Goal: Transaction & Acquisition: Book appointment/travel/reservation

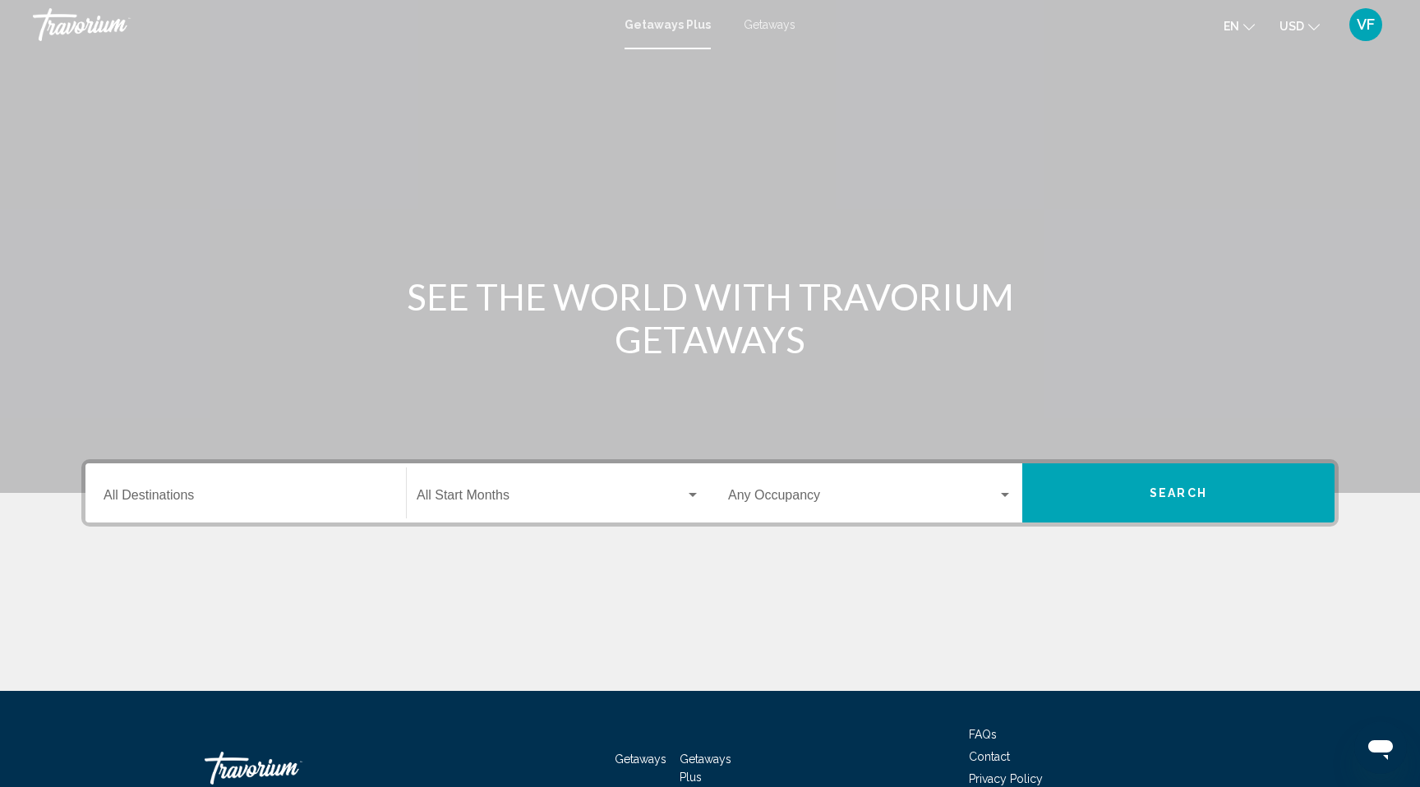
click at [187, 494] on input "Destination All Destinations" at bounding box center [246, 498] width 284 height 15
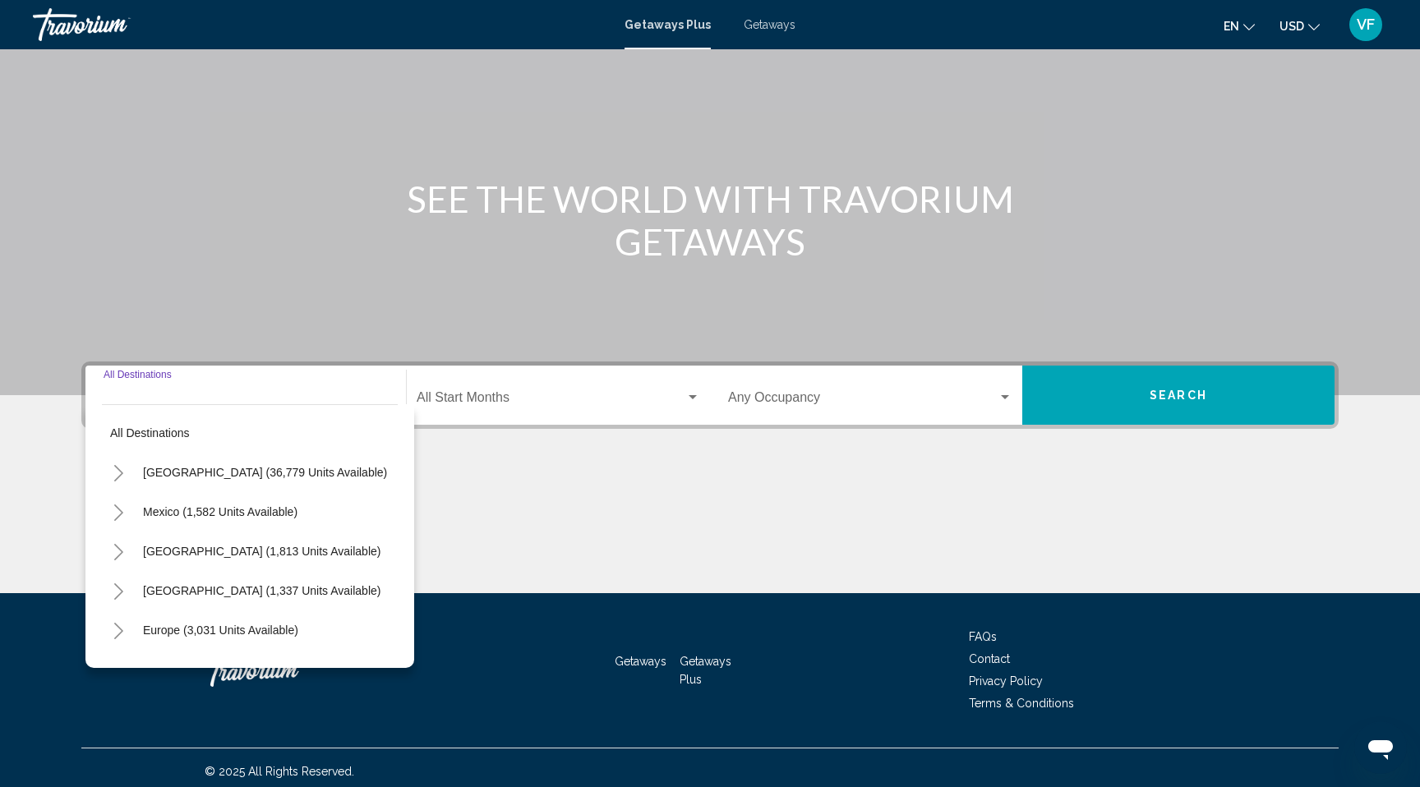
scroll to position [105, 0]
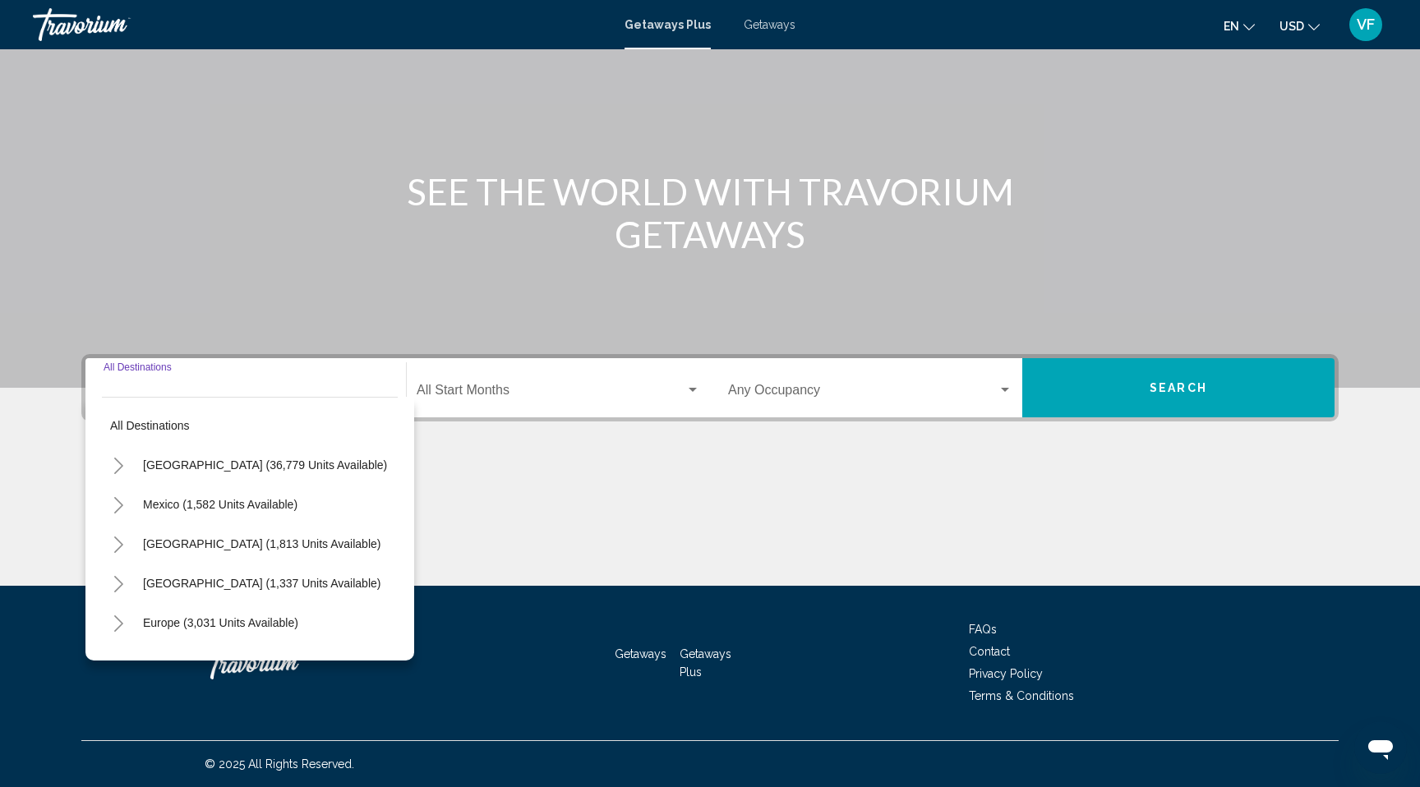
click at [275, 310] on div "Main content" at bounding box center [710, 141] width 1420 height 493
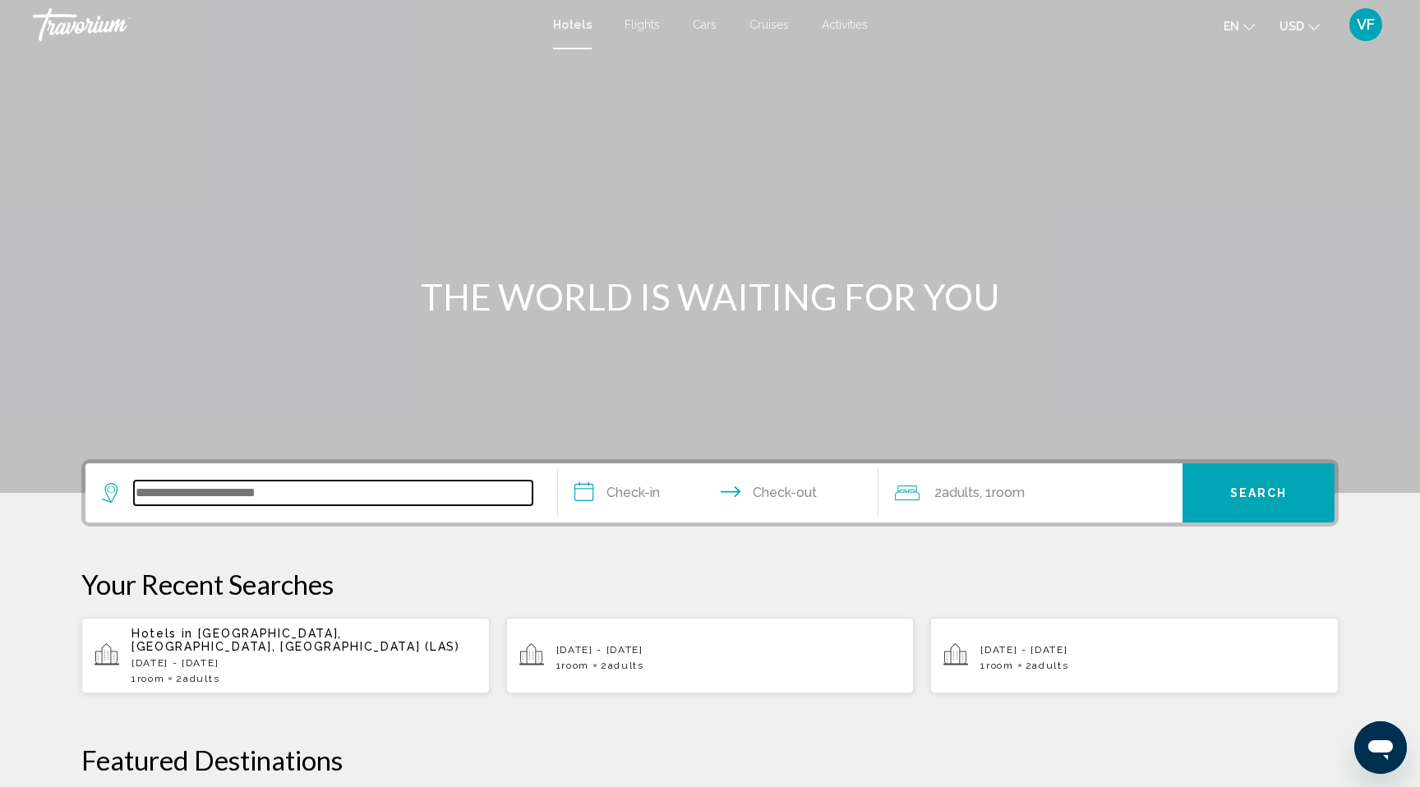
click at [297, 485] on input "Search widget" at bounding box center [333, 493] width 399 height 25
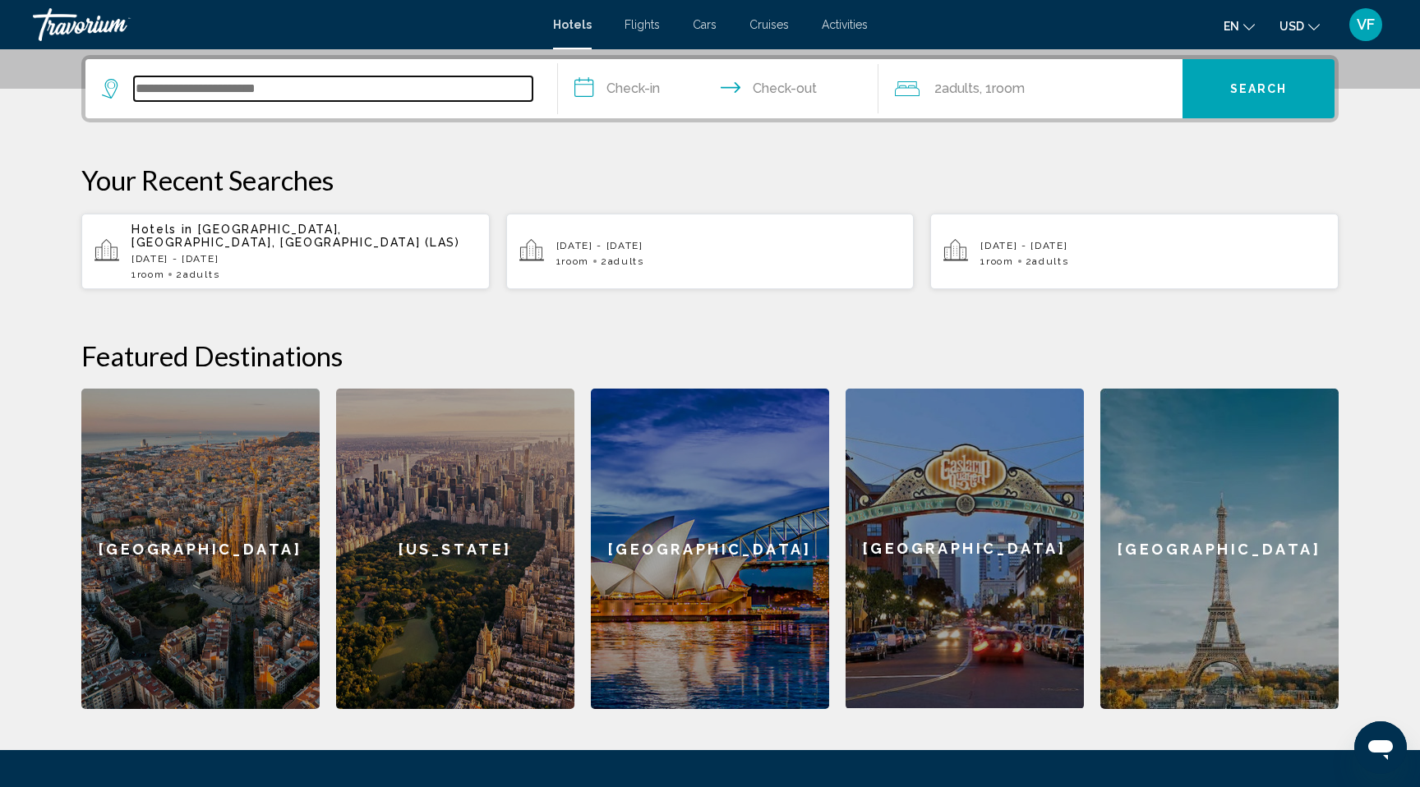
scroll to position [406, 0]
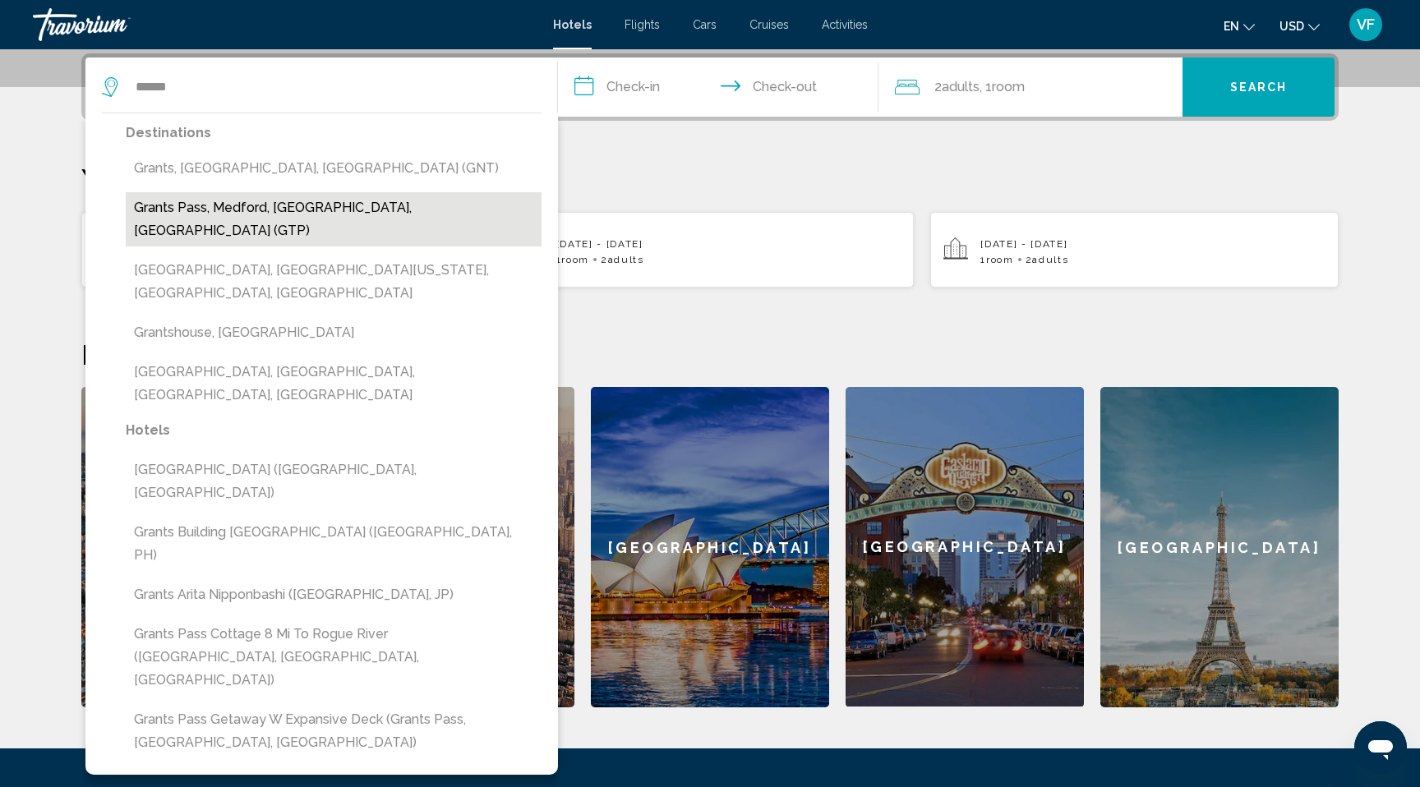
click at [316, 215] on button "Grants Pass, Medford, [GEOGRAPHIC_DATA], [GEOGRAPHIC_DATA] (GTP)" at bounding box center [334, 219] width 416 height 54
type input "**********"
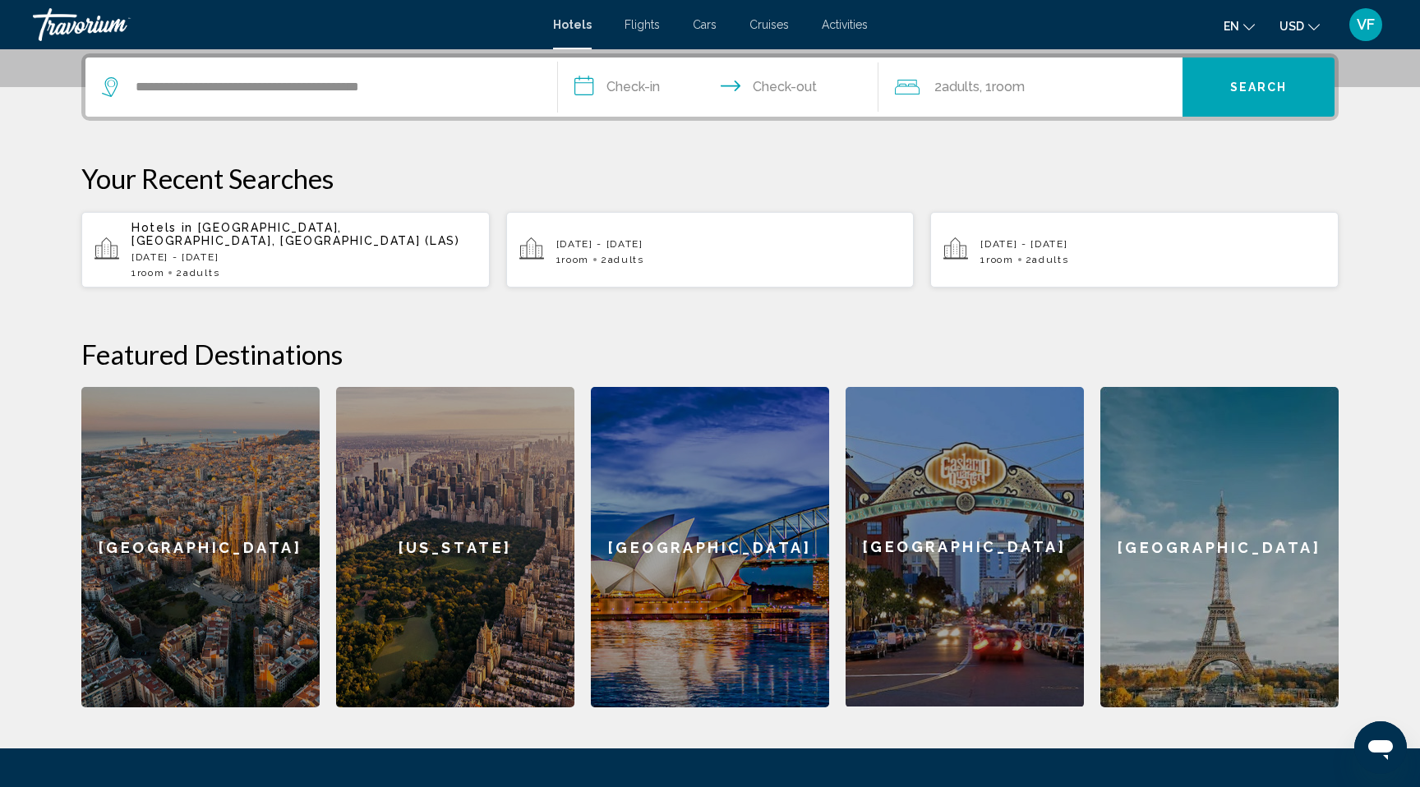
click at [623, 84] on input "**********" at bounding box center [721, 90] width 327 height 64
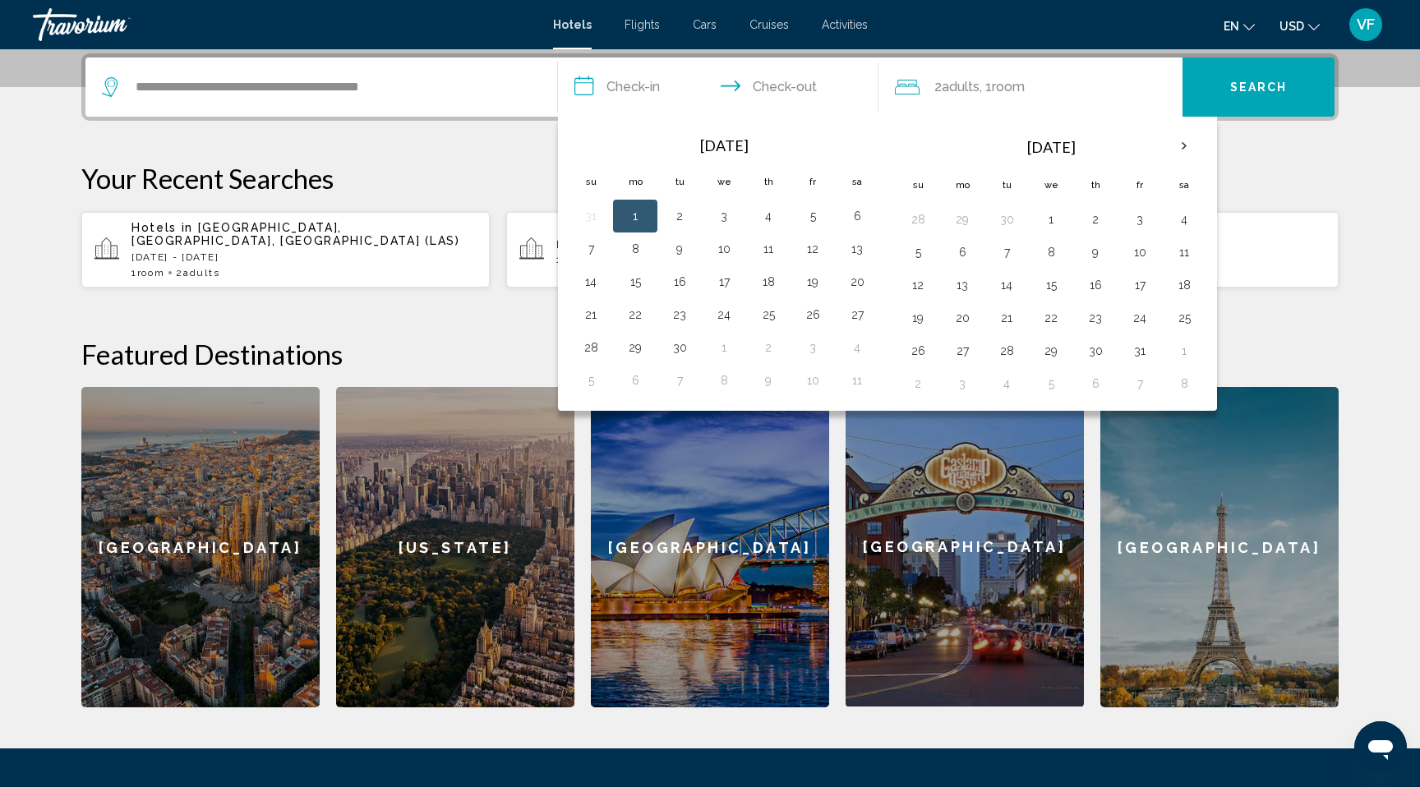
click at [633, 214] on button "1" at bounding box center [635, 216] width 26 height 23
click at [725, 212] on button "3" at bounding box center [724, 216] width 26 height 23
type input "**********"
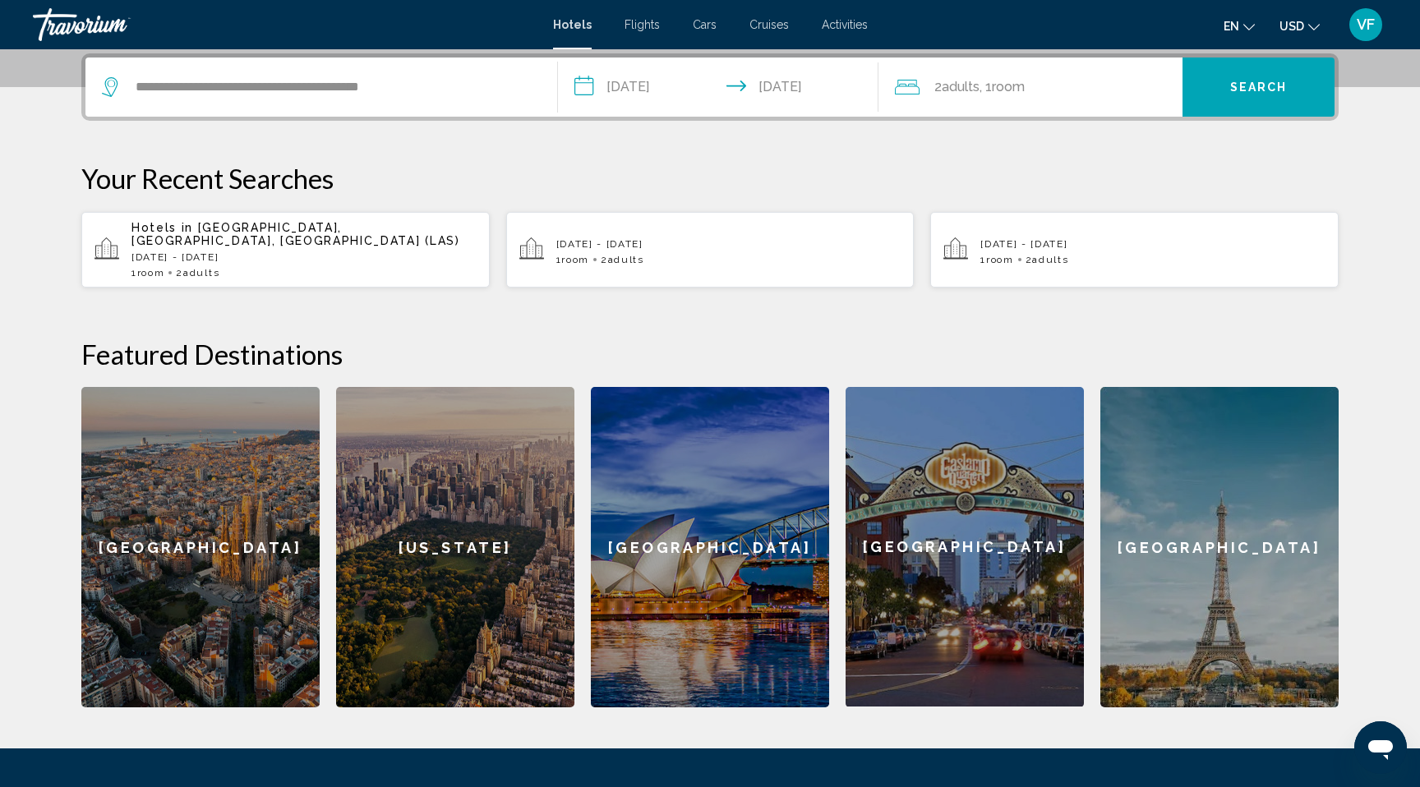
click at [995, 83] on span ", 1 Room rooms" at bounding box center [1002, 87] width 45 height 23
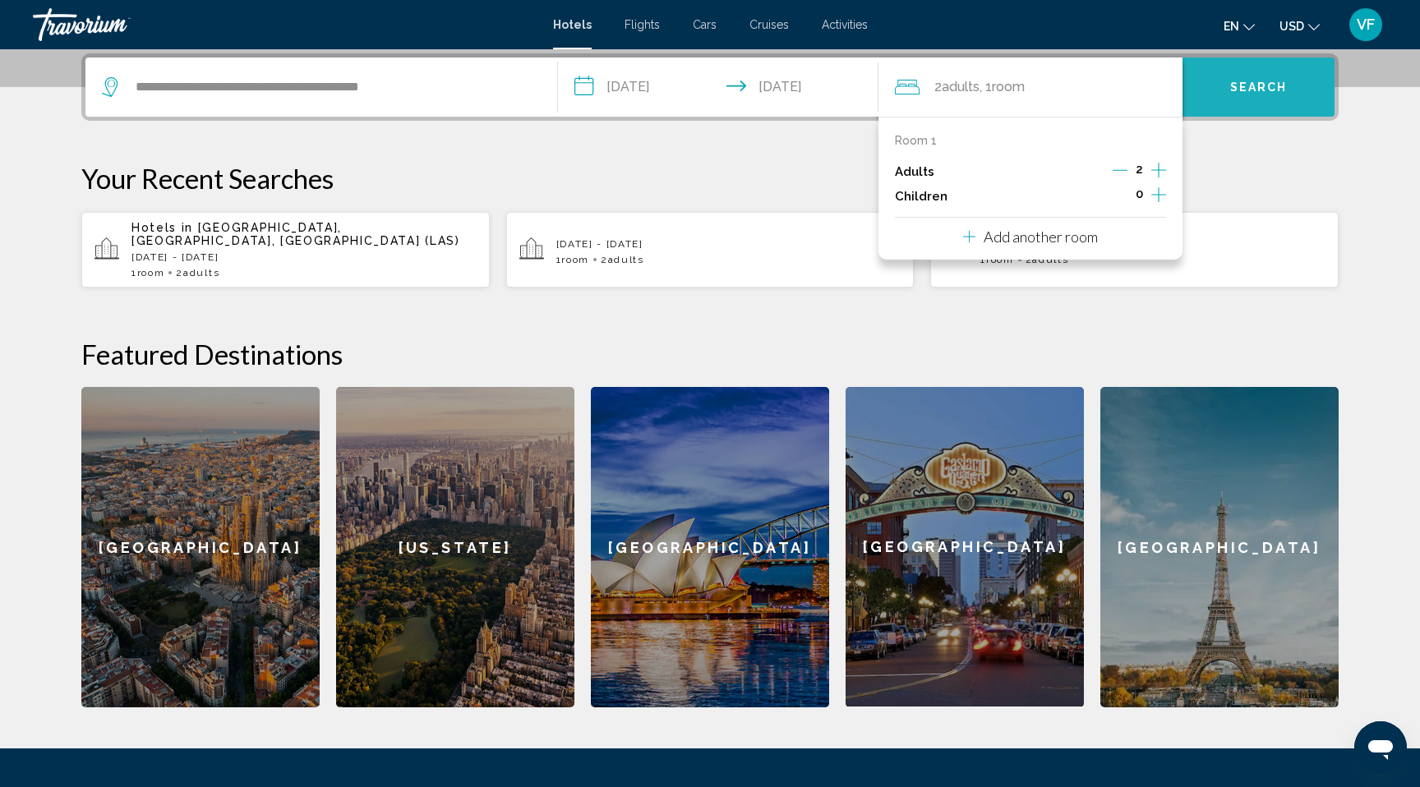
click at [1259, 75] on button "Search" at bounding box center [1259, 87] width 152 height 59
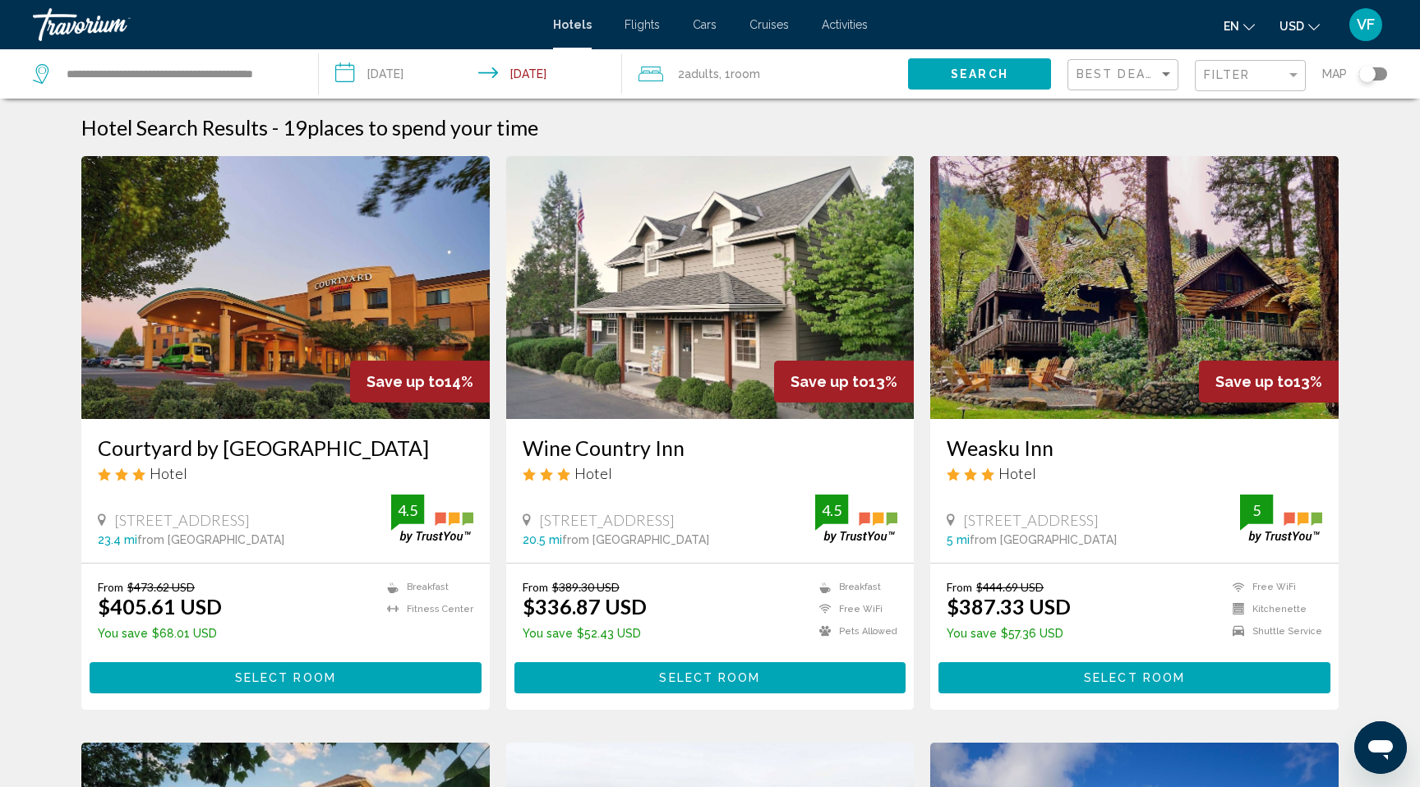
click at [1379, 76] on div "Toggle map" at bounding box center [1373, 73] width 28 height 13
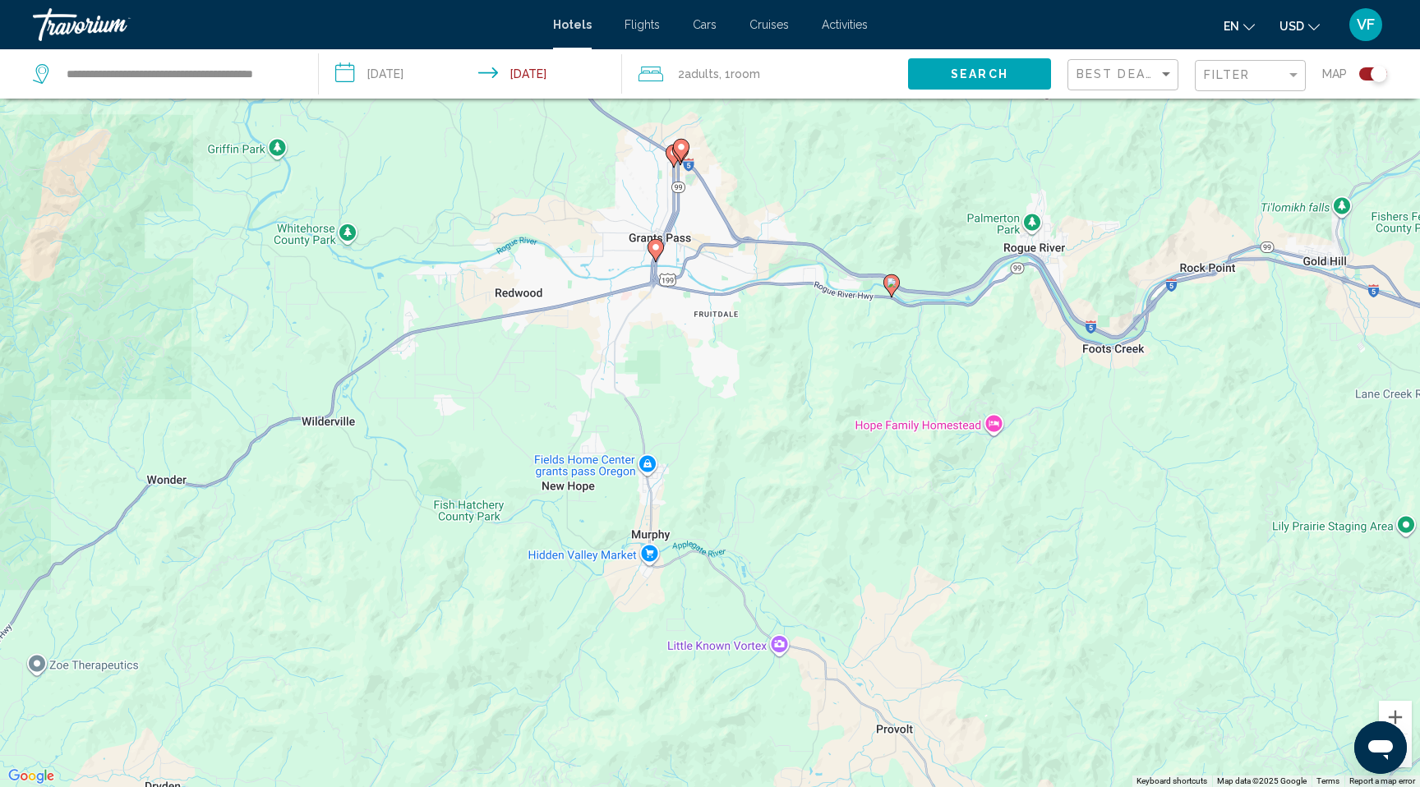
drag, startPoint x: 277, startPoint y: 397, endPoint x: 819, endPoint y: 502, distance: 552.5
click at [819, 502] on div "To activate drag with keyboard, press Alt + Enter. Once in keyboard drag state,…" at bounding box center [710, 393] width 1420 height 787
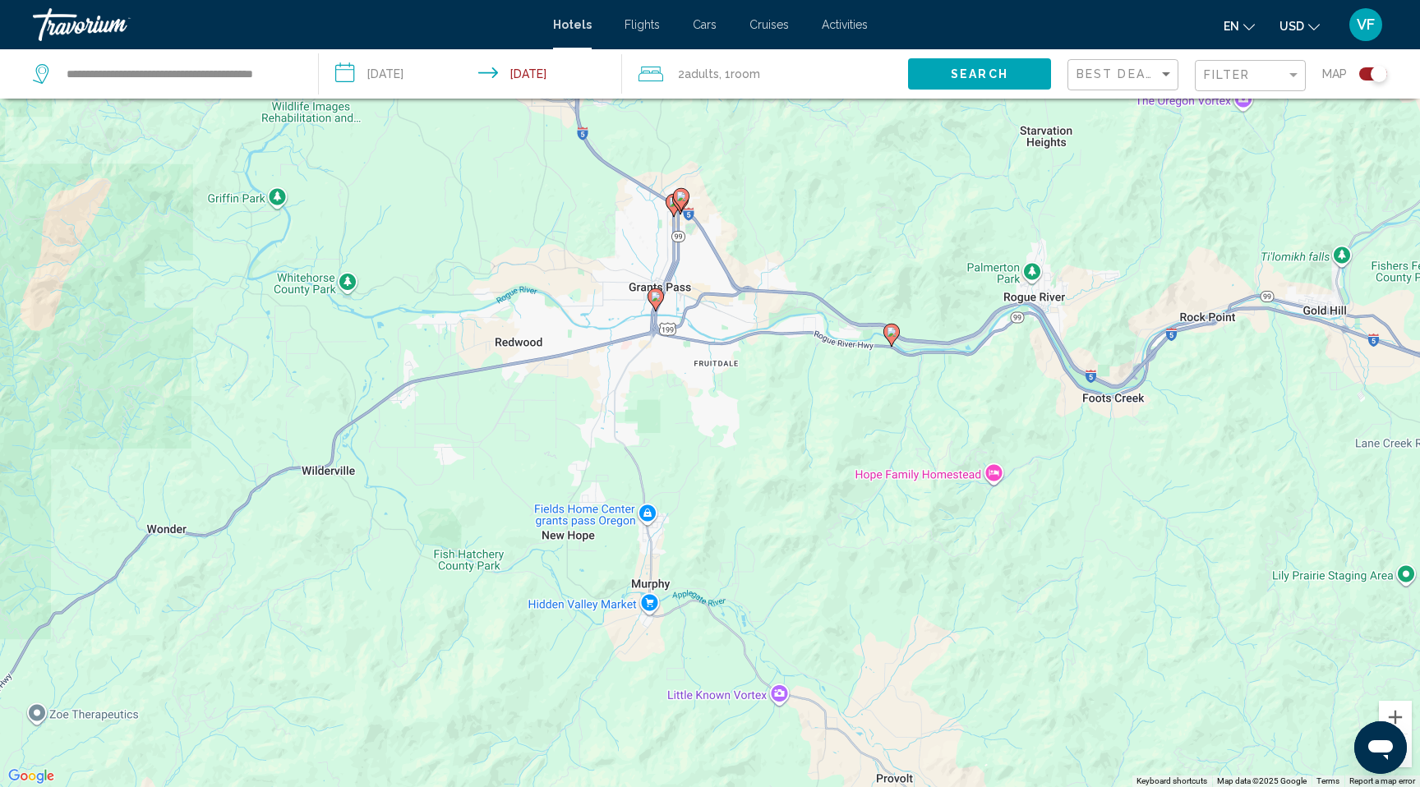
drag, startPoint x: 690, startPoint y: 357, endPoint x: 699, endPoint y: 497, distance: 140.0
click at [699, 497] on div "To activate drag with keyboard, press Alt + Enter. Once in keyboard drag state,…" at bounding box center [710, 393] width 1420 height 787
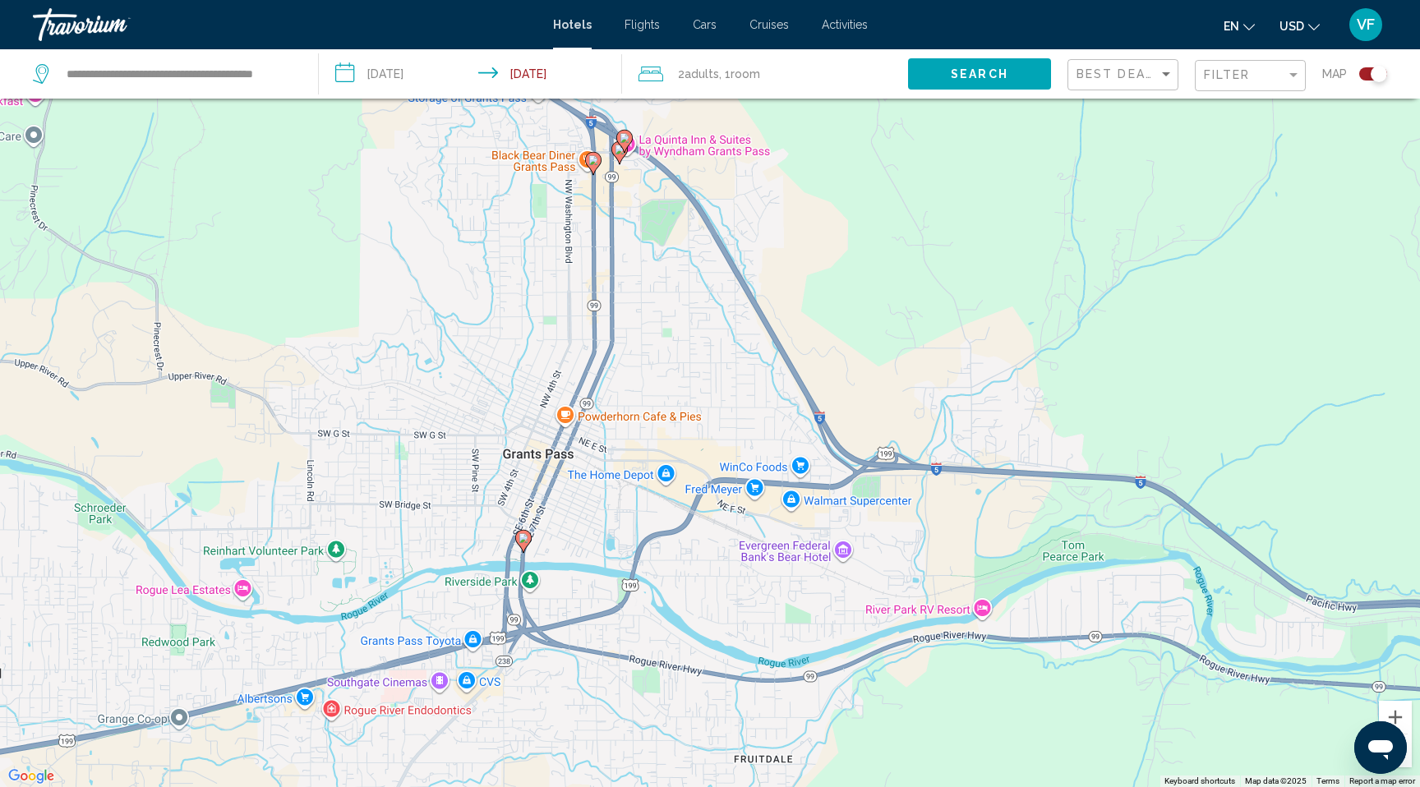
drag, startPoint x: 652, startPoint y: 281, endPoint x: 624, endPoint y: 527, distance: 247.4
click at [624, 527] on div "To activate drag with keyboard, press Alt + Enter. Once in keyboard drag state,…" at bounding box center [710, 393] width 1420 height 787
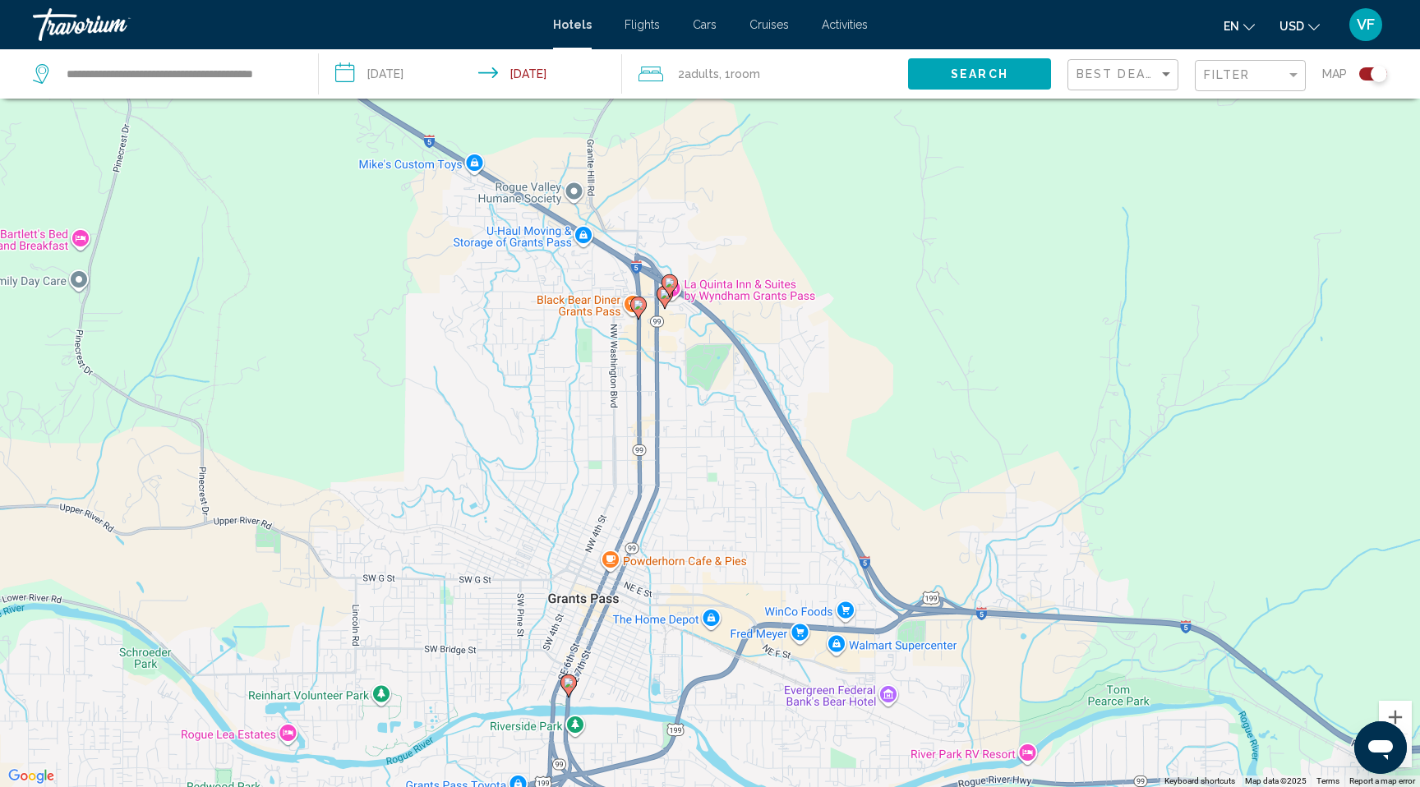
drag, startPoint x: 647, startPoint y: 282, endPoint x: 697, endPoint y: 450, distance: 175.0
click at [697, 450] on div "To activate drag with keyboard, press Alt + Enter. Once in keyboard drag state,…" at bounding box center [710, 393] width 1420 height 787
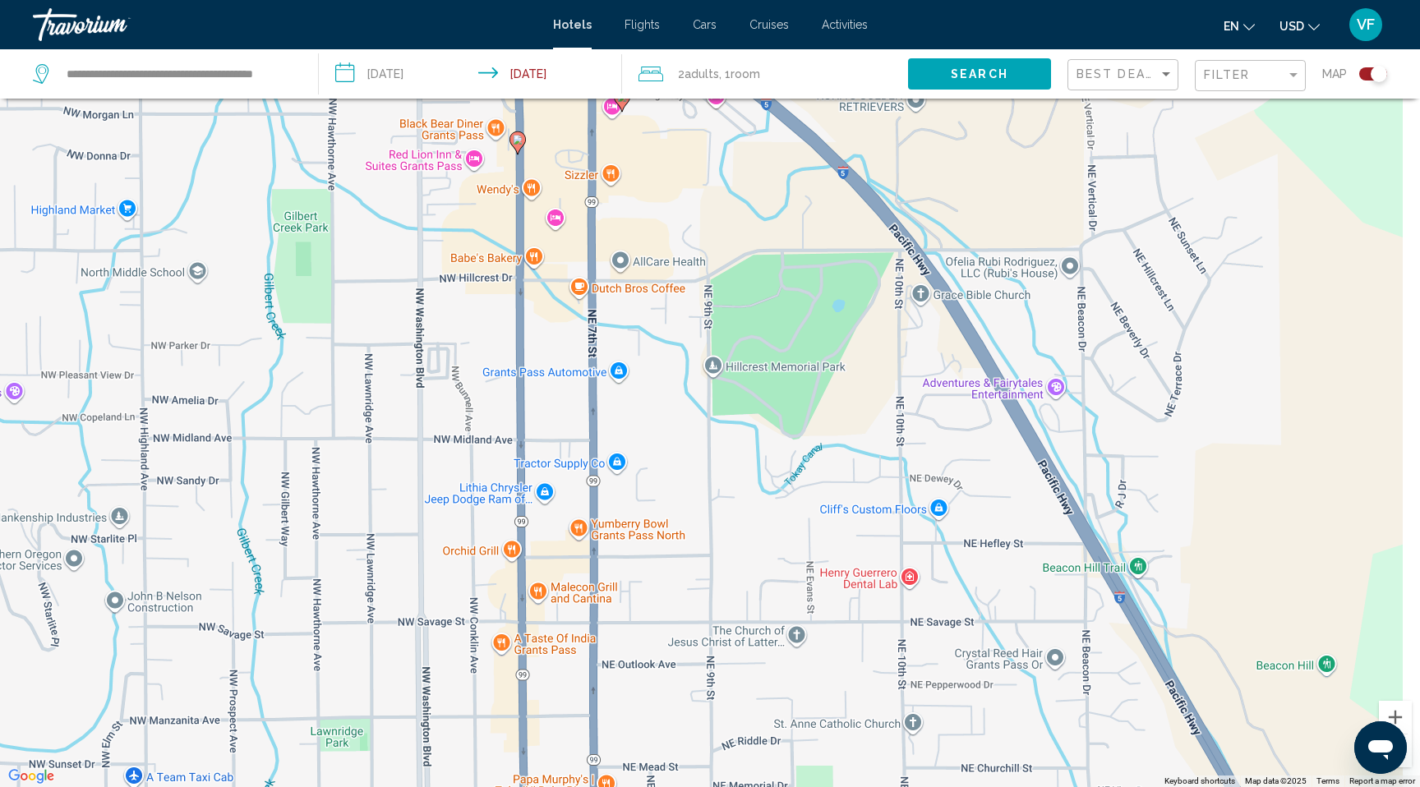
drag, startPoint x: 694, startPoint y: 503, endPoint x: 654, endPoint y: 74, distance: 430.8
click at [654, 75] on div "**********" at bounding box center [710, 443] width 1420 height 886
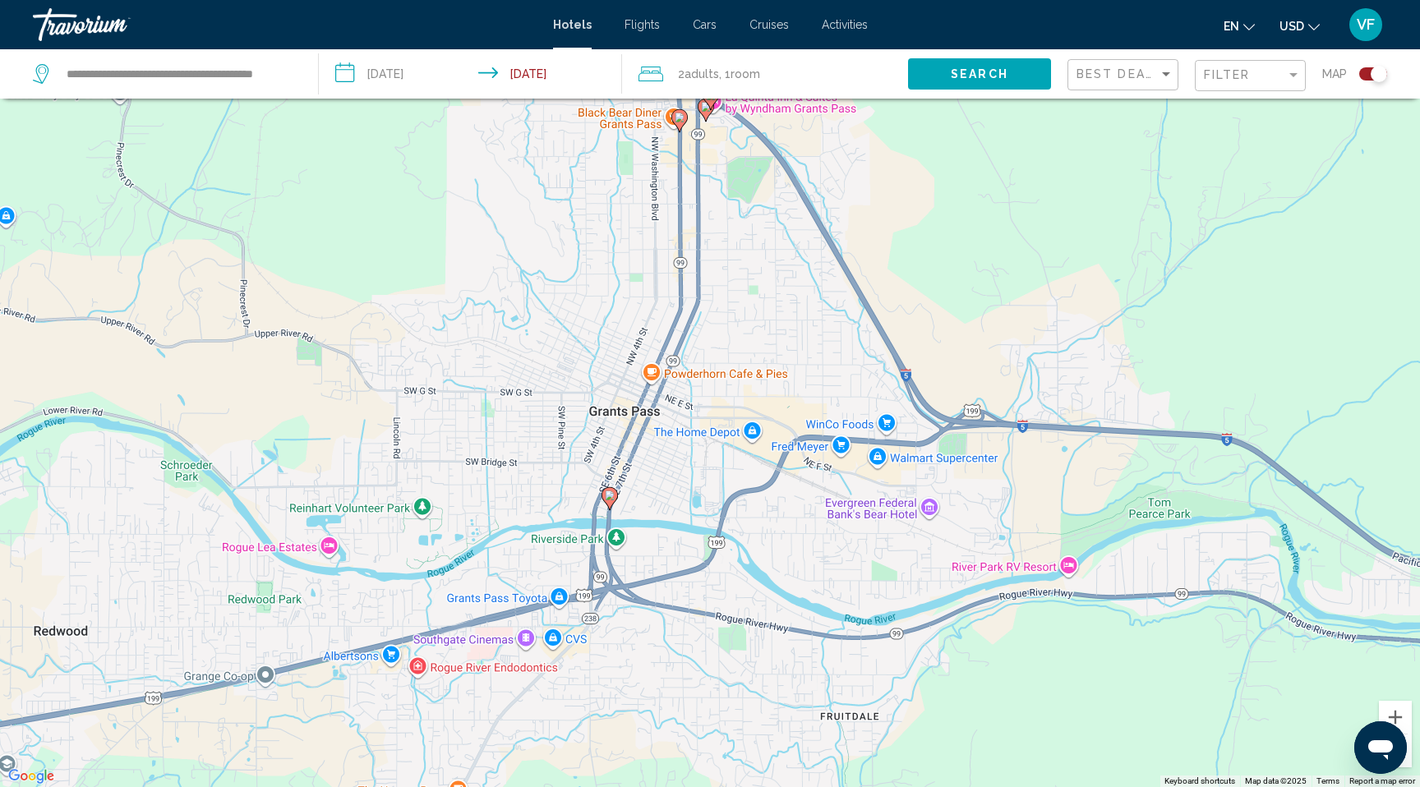
click at [608, 499] on image "Main content" at bounding box center [610, 496] width 10 height 10
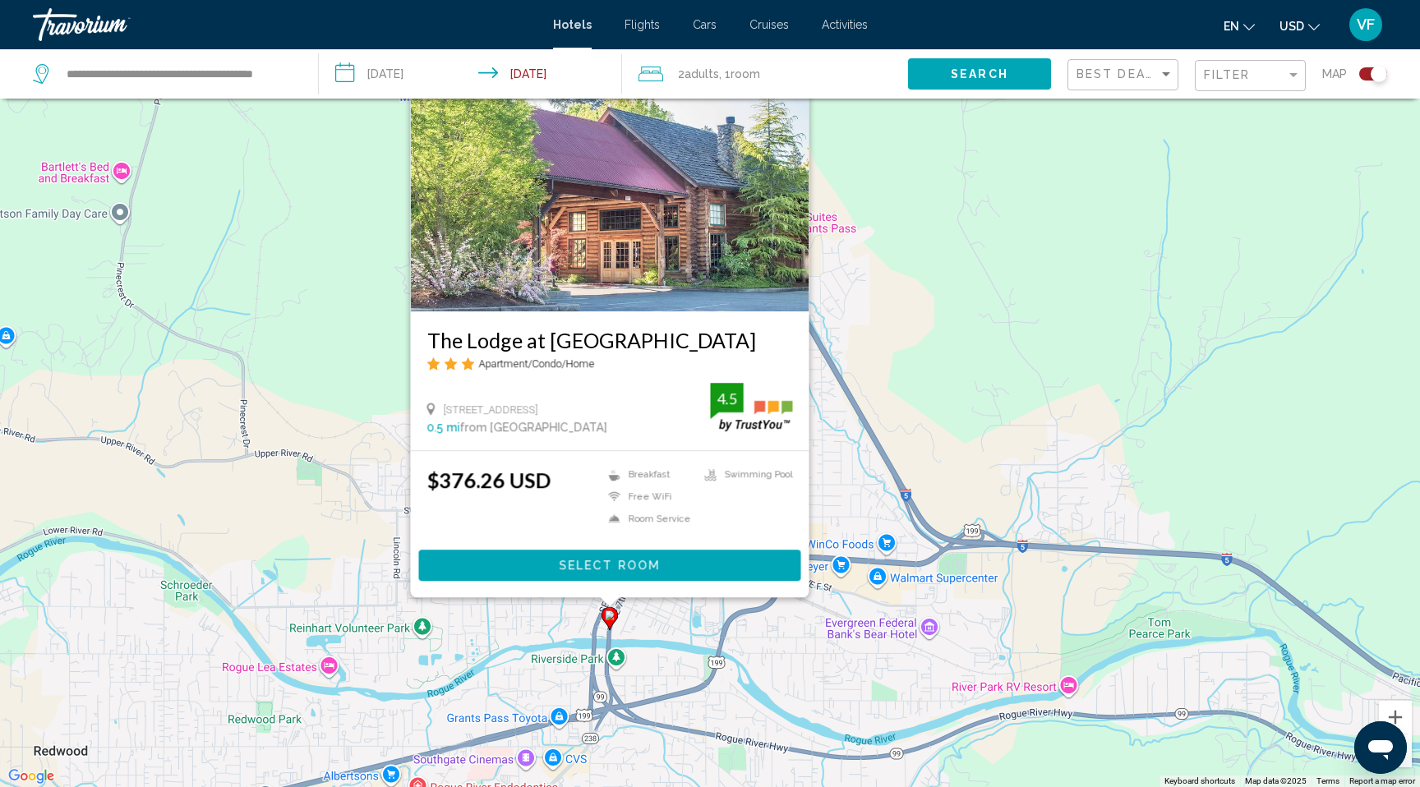
click at [601, 268] on img "Main content" at bounding box center [610, 179] width 399 height 263
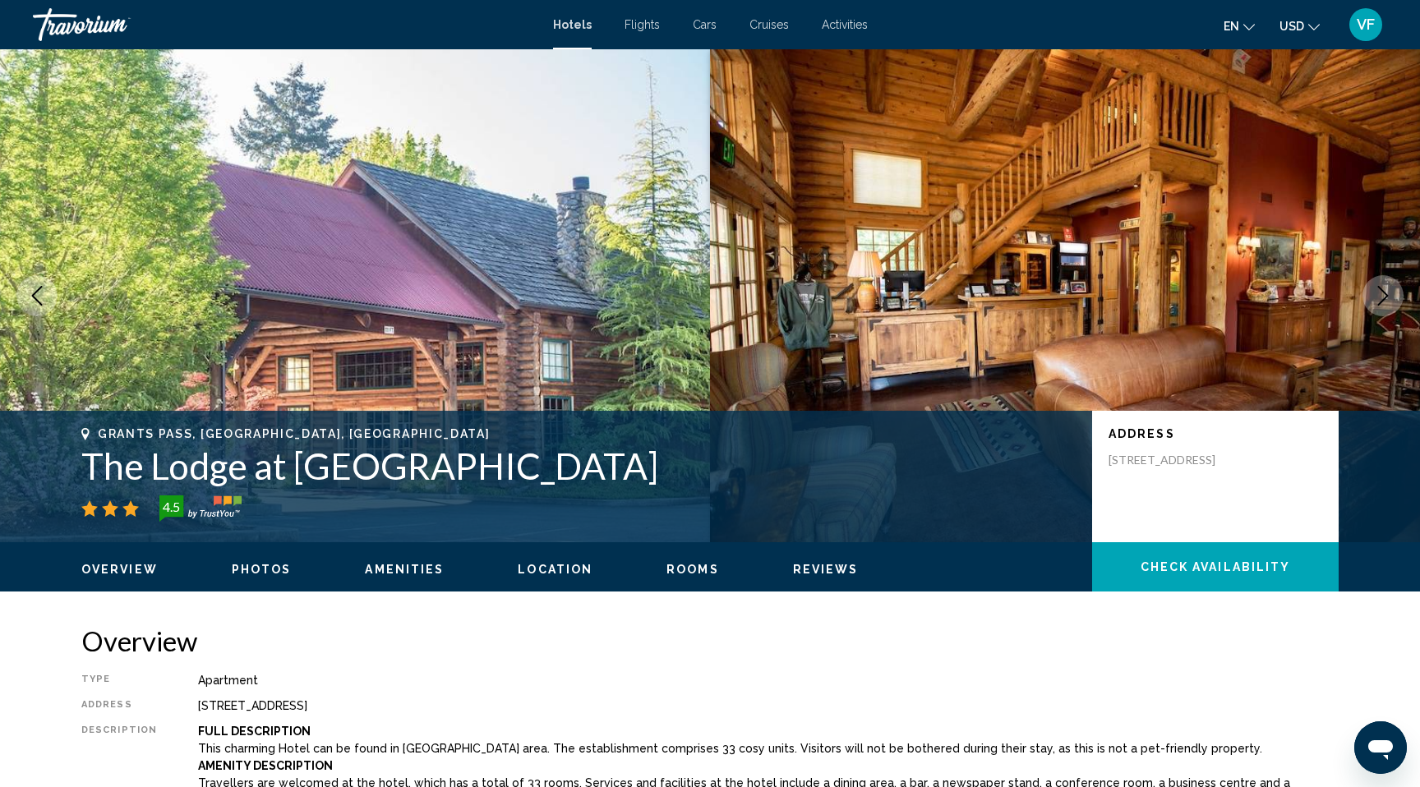
click at [514, 315] on img "Main content" at bounding box center [355, 295] width 710 height 493
click at [1024, 290] on img "Main content" at bounding box center [1065, 295] width 710 height 493
click at [1386, 296] on icon "Next image" at bounding box center [1383, 296] width 11 height 20
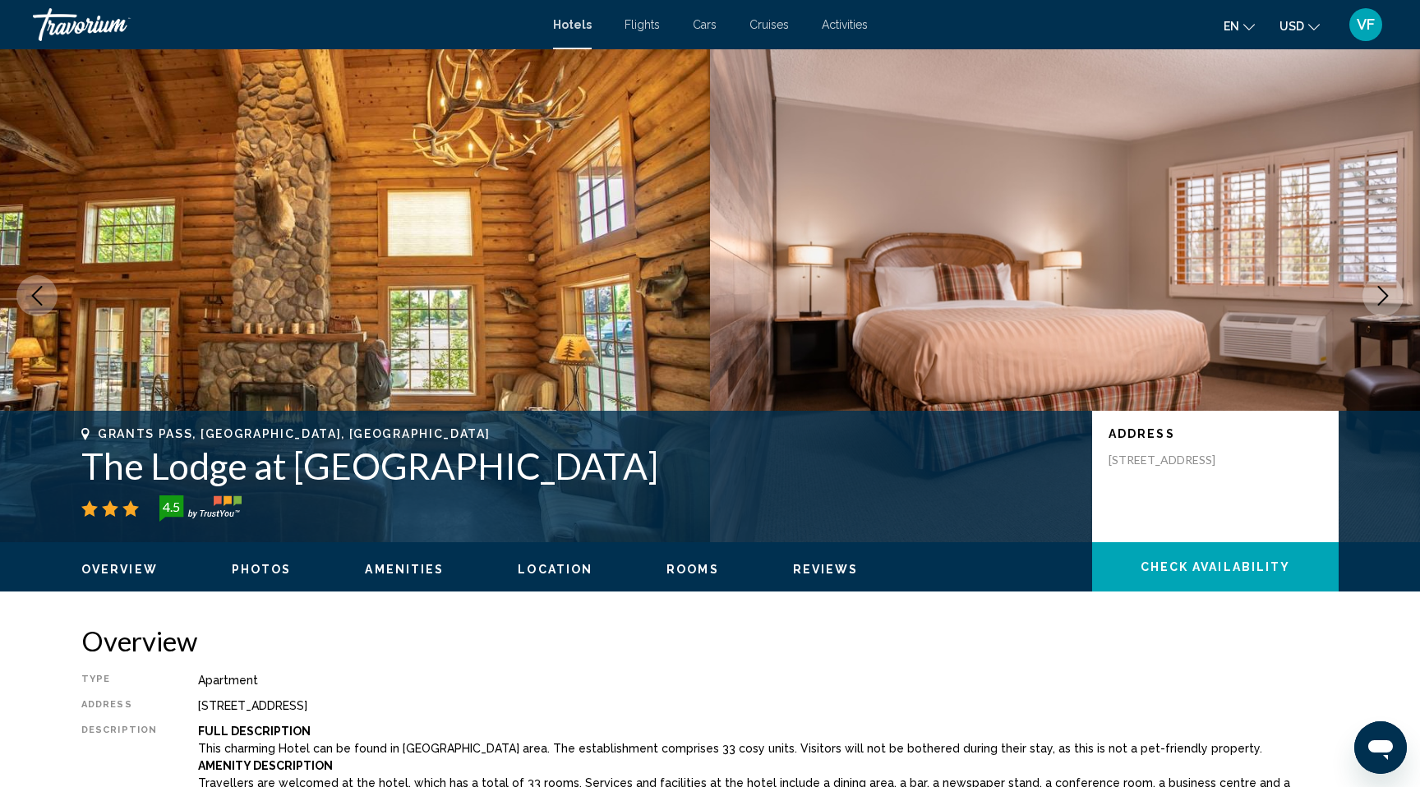
click at [1386, 297] on icon "Next image" at bounding box center [1383, 296] width 11 height 20
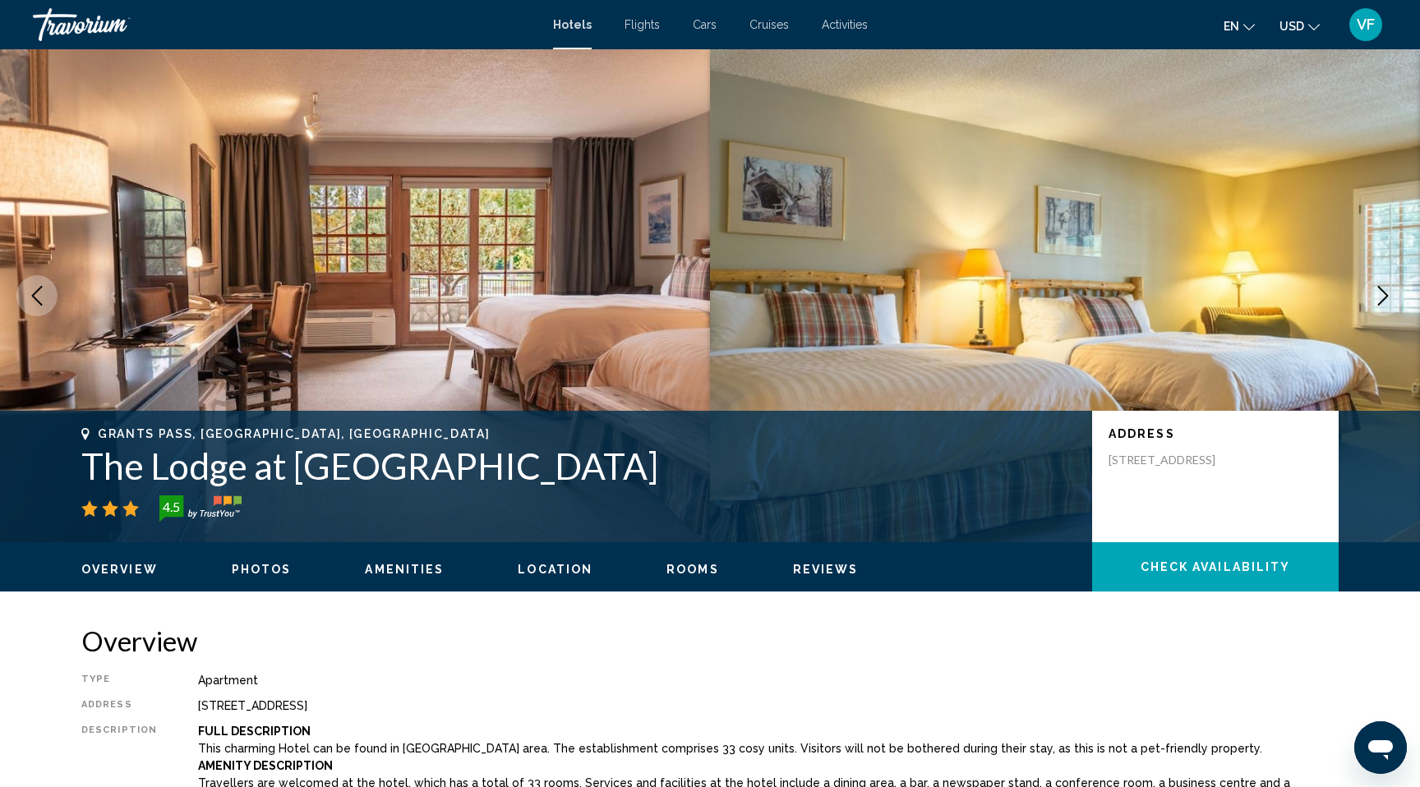
click at [1386, 297] on icon "Next image" at bounding box center [1383, 296] width 11 height 20
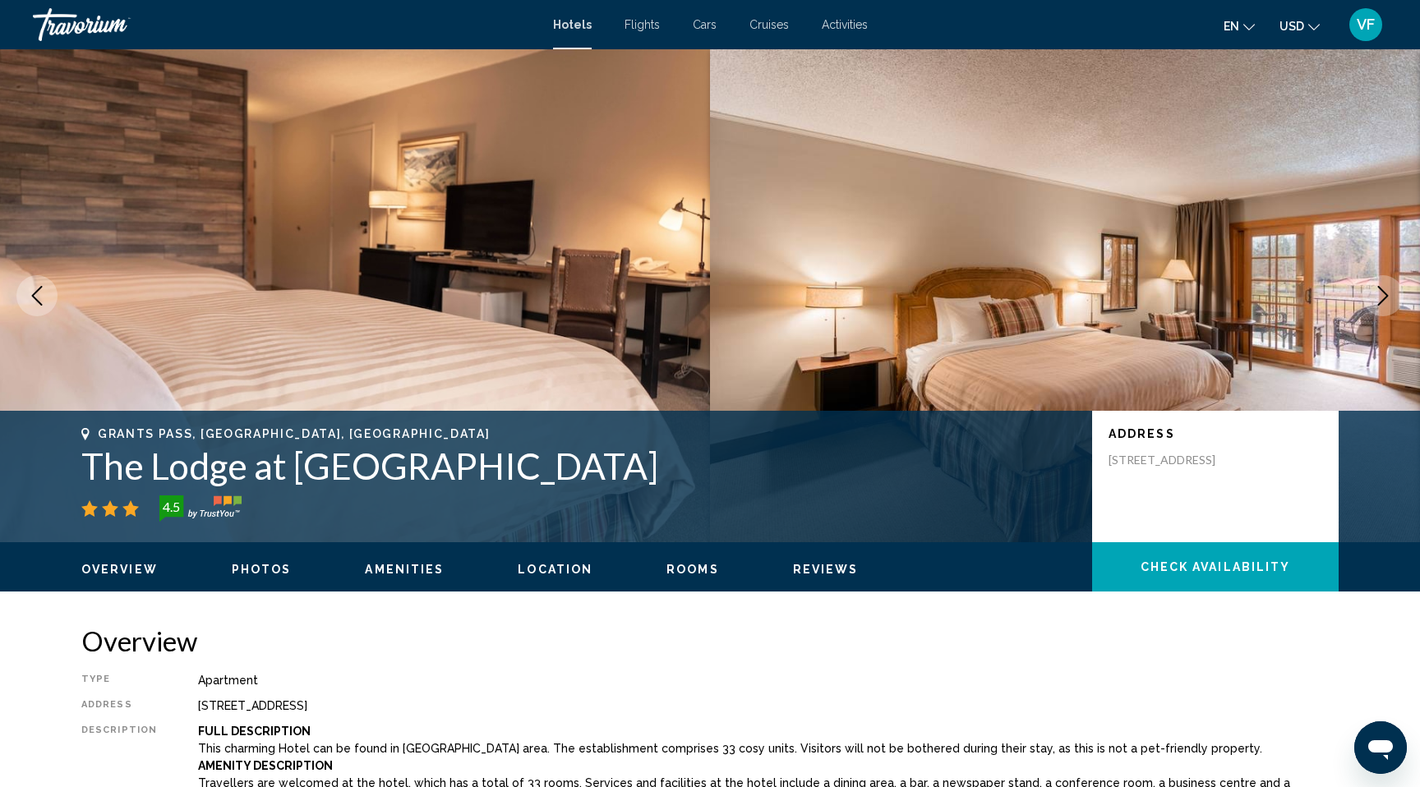
click at [1386, 297] on icon "Next image" at bounding box center [1383, 296] width 11 height 20
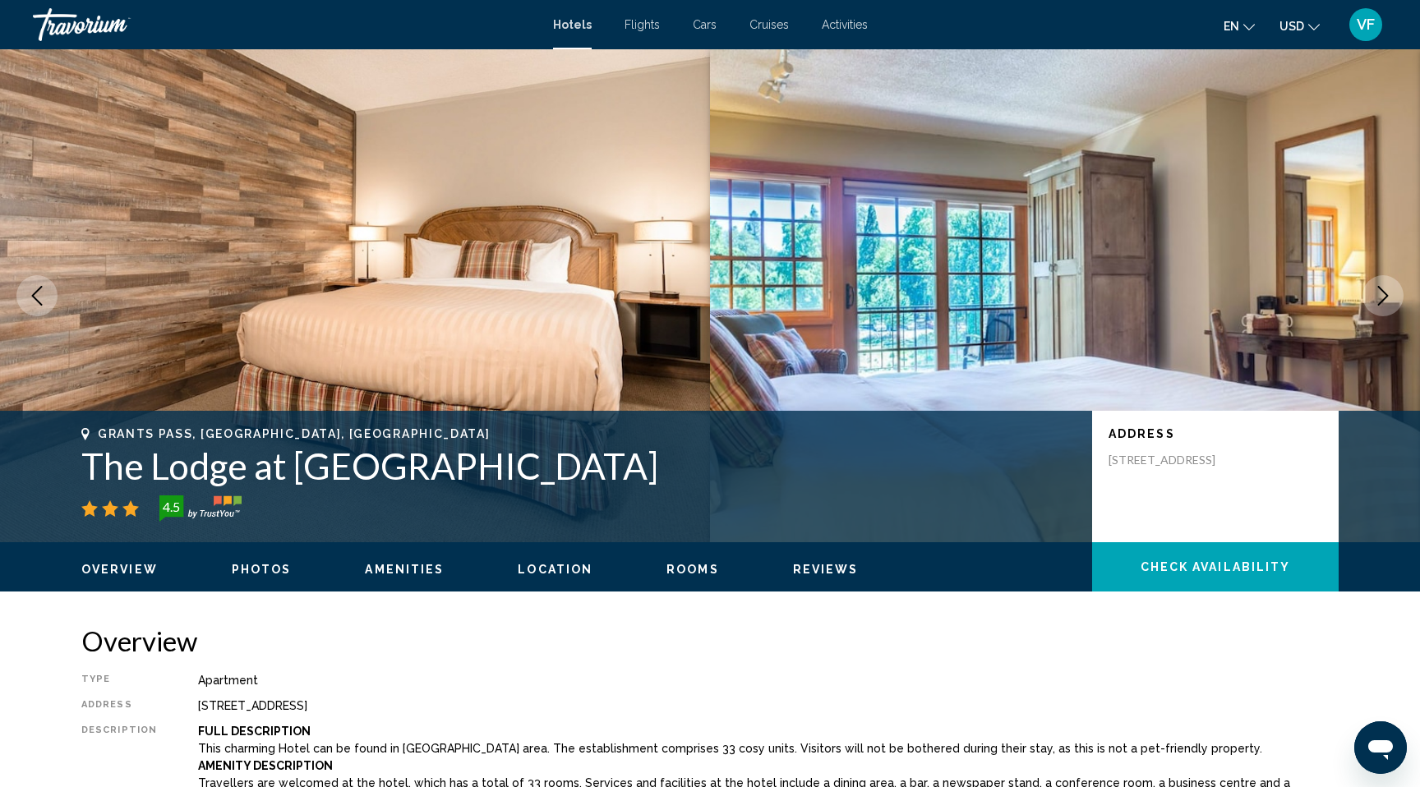
click at [1386, 297] on icon "Next image" at bounding box center [1383, 296] width 11 height 20
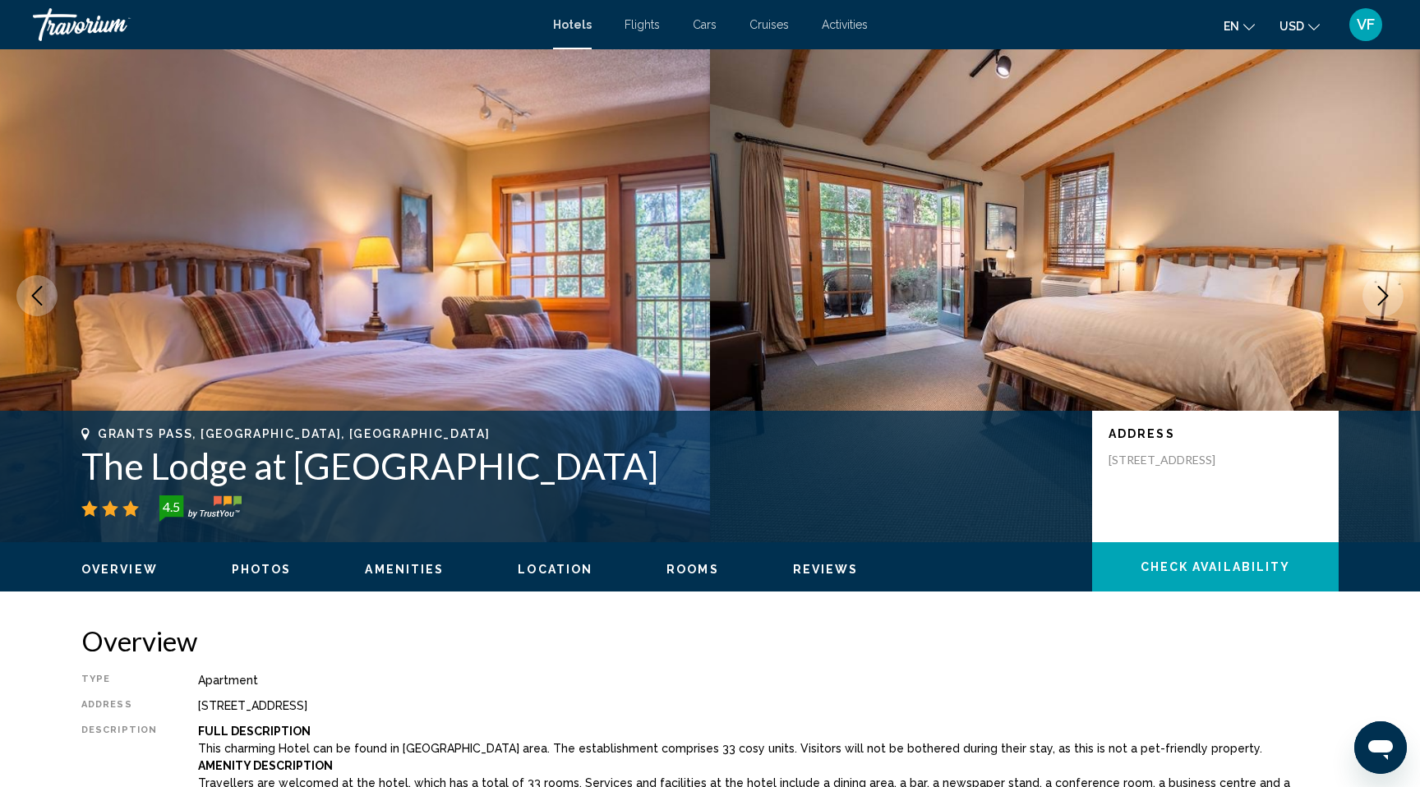
click at [1386, 297] on icon "Next image" at bounding box center [1383, 296] width 11 height 20
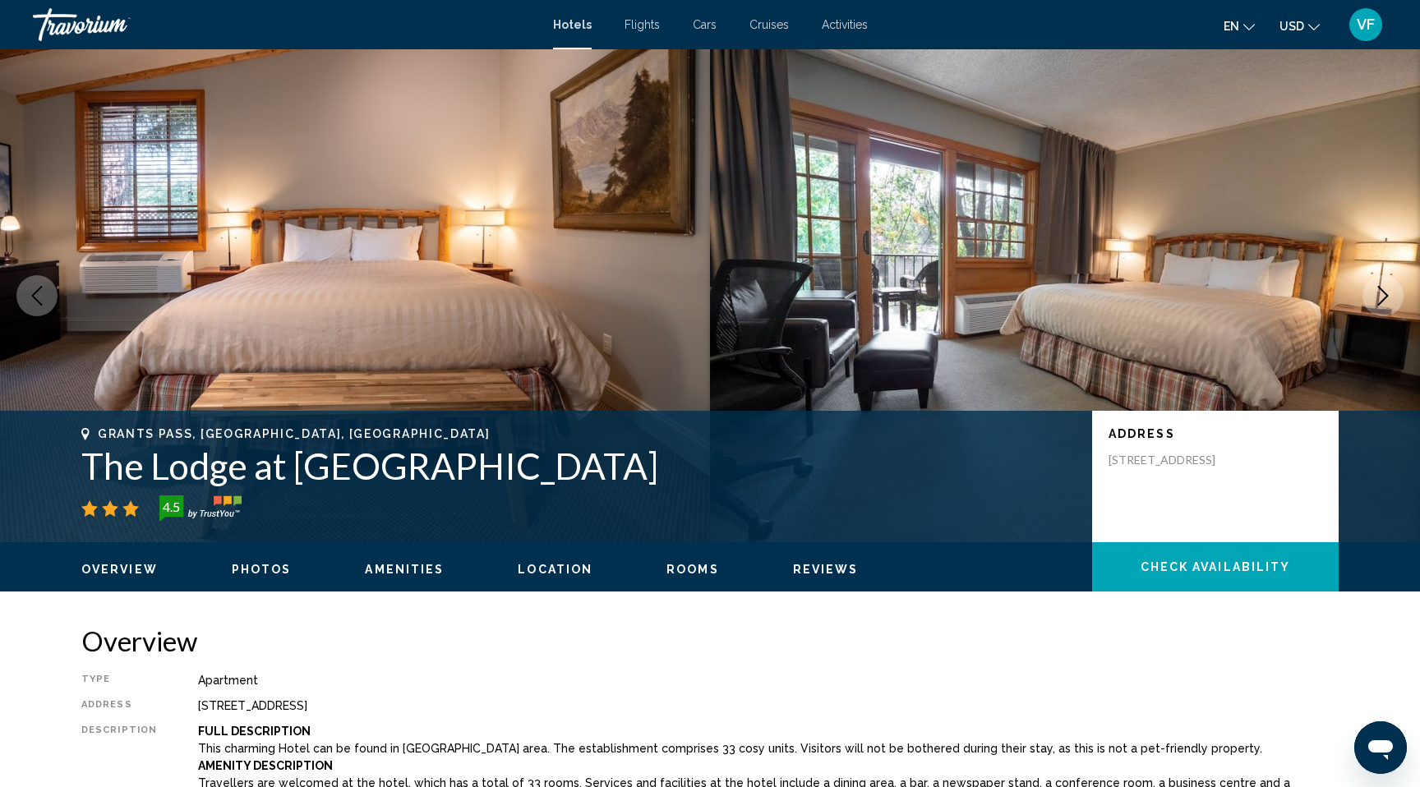
click at [1386, 297] on icon "Next image" at bounding box center [1383, 296] width 11 height 20
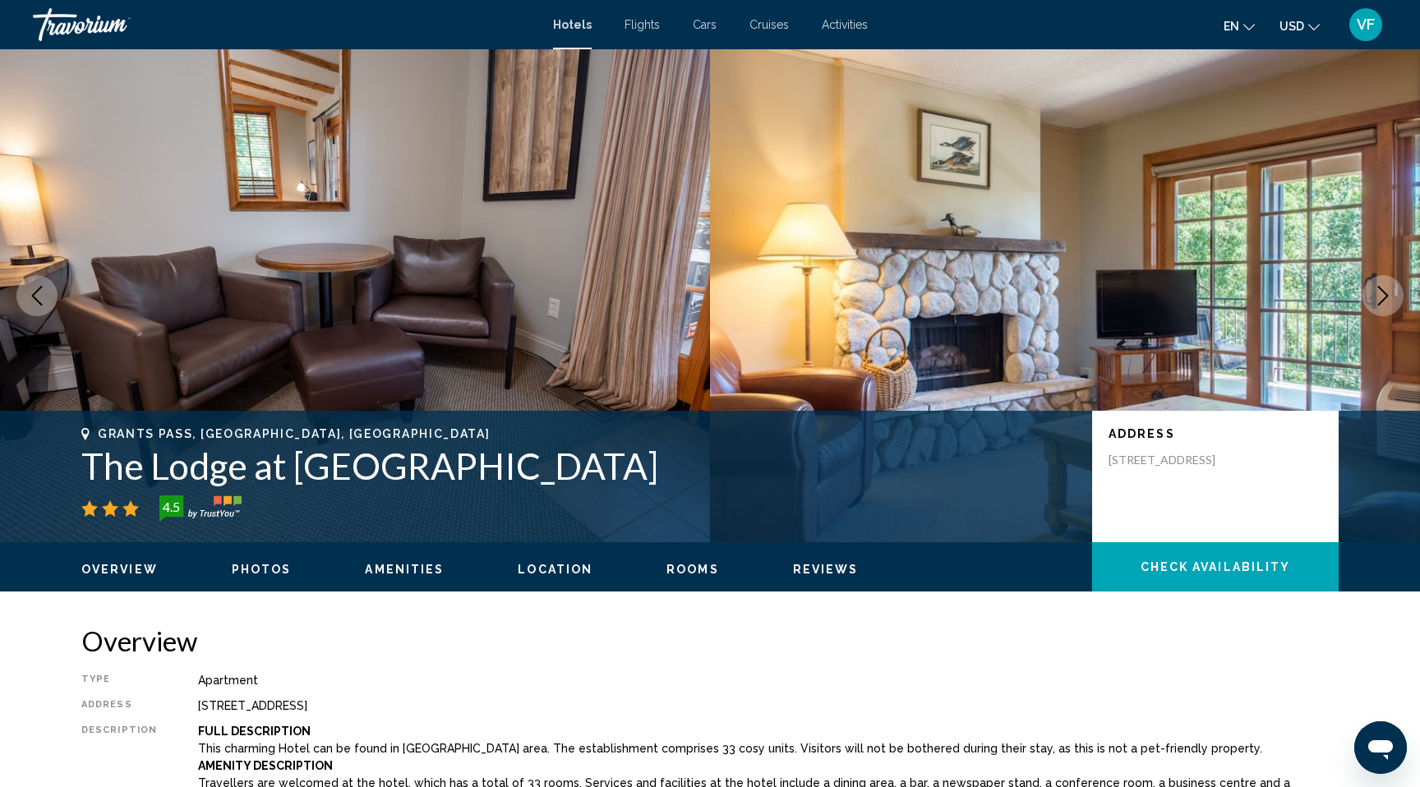
click at [1386, 297] on icon "Next image" at bounding box center [1383, 296] width 11 height 20
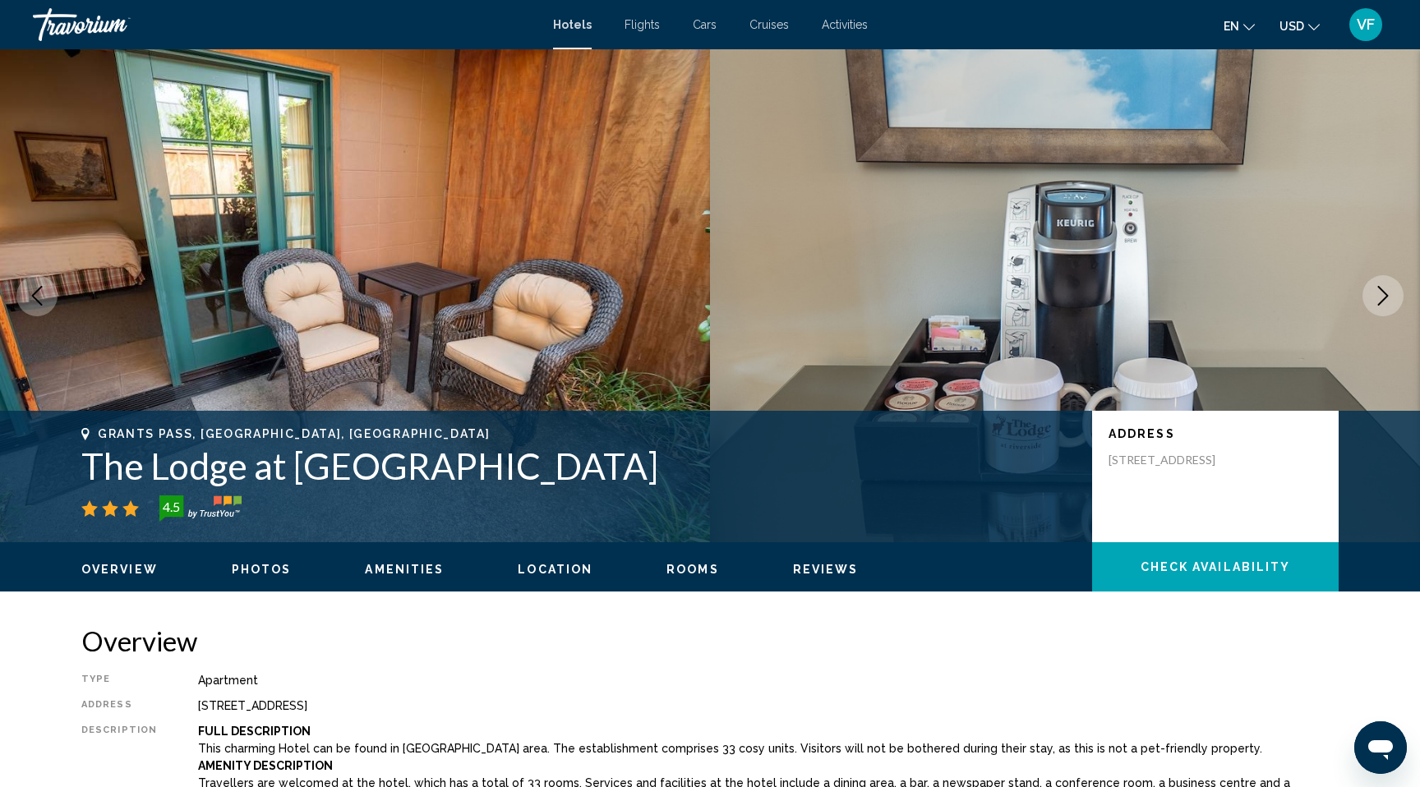
click at [1386, 297] on icon "Next image" at bounding box center [1383, 296] width 11 height 20
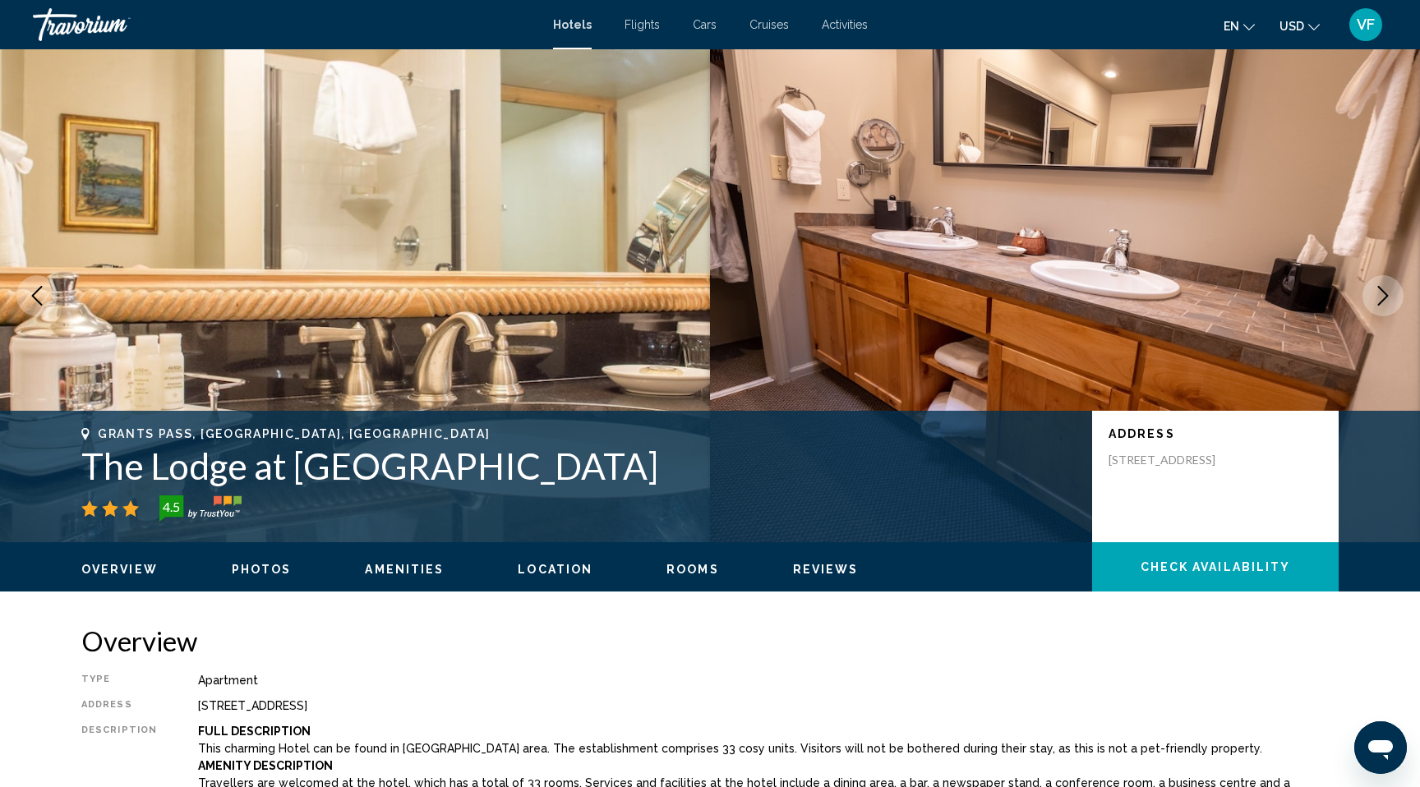
click at [1386, 297] on icon "Next image" at bounding box center [1383, 296] width 11 height 20
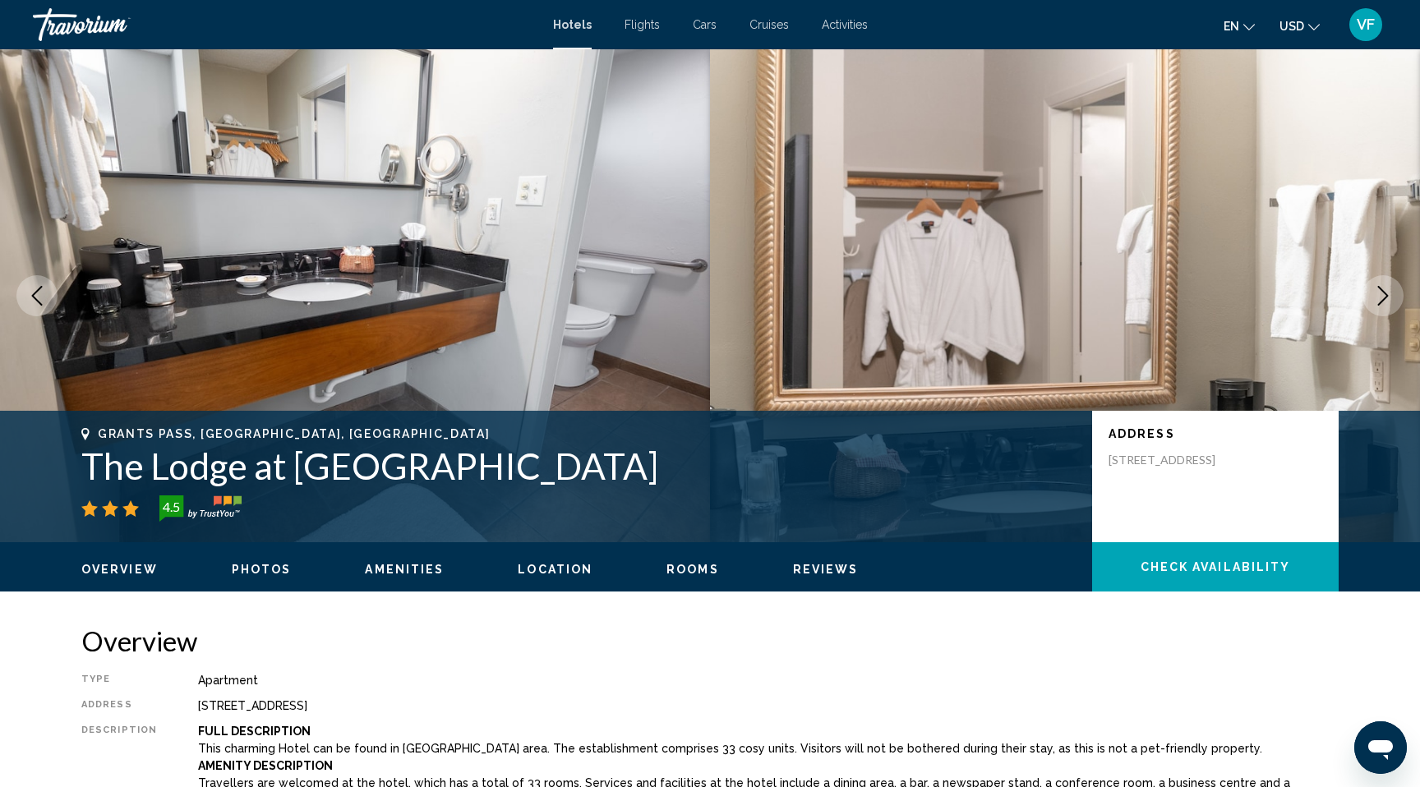
click at [1386, 297] on icon "Next image" at bounding box center [1383, 296] width 11 height 20
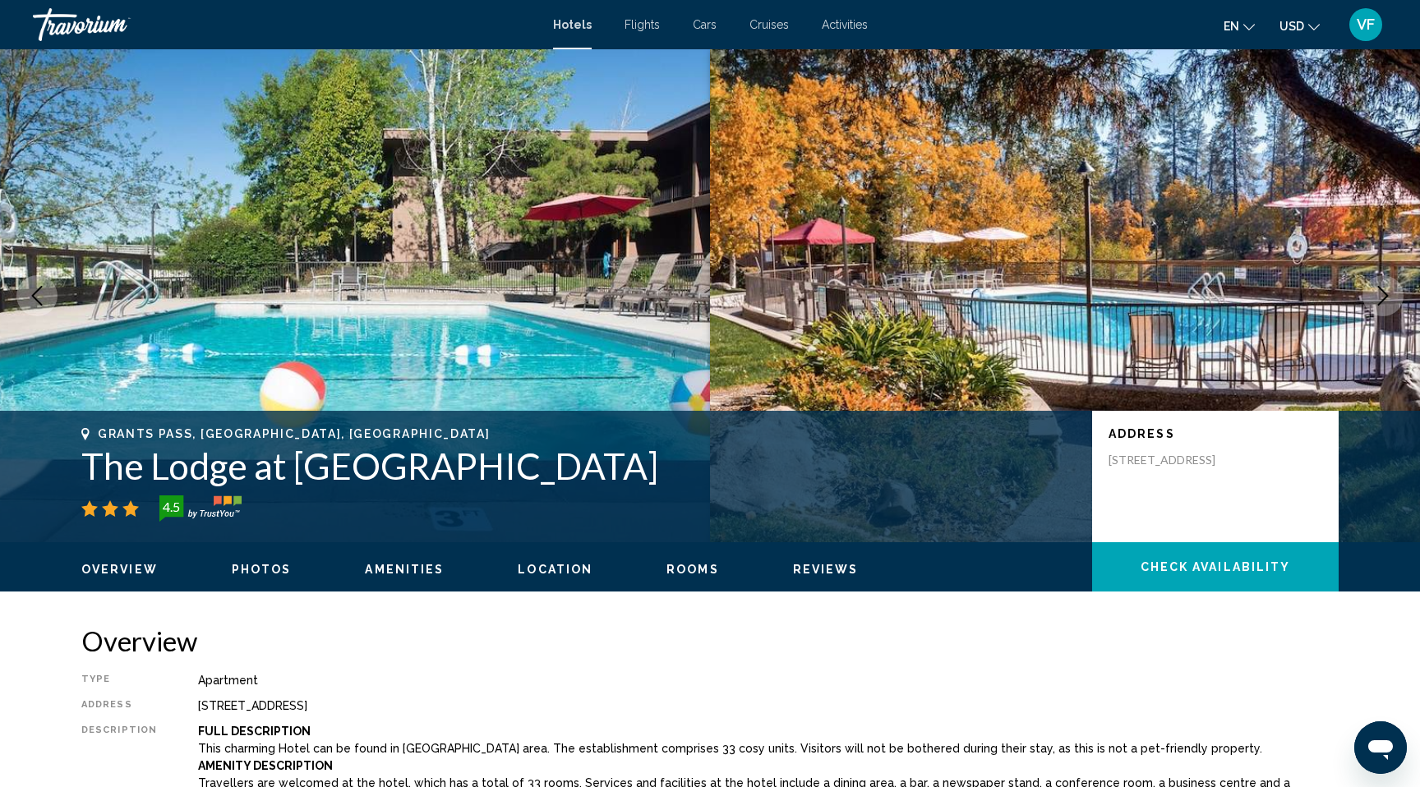
click at [1386, 297] on icon "Next image" at bounding box center [1383, 296] width 11 height 20
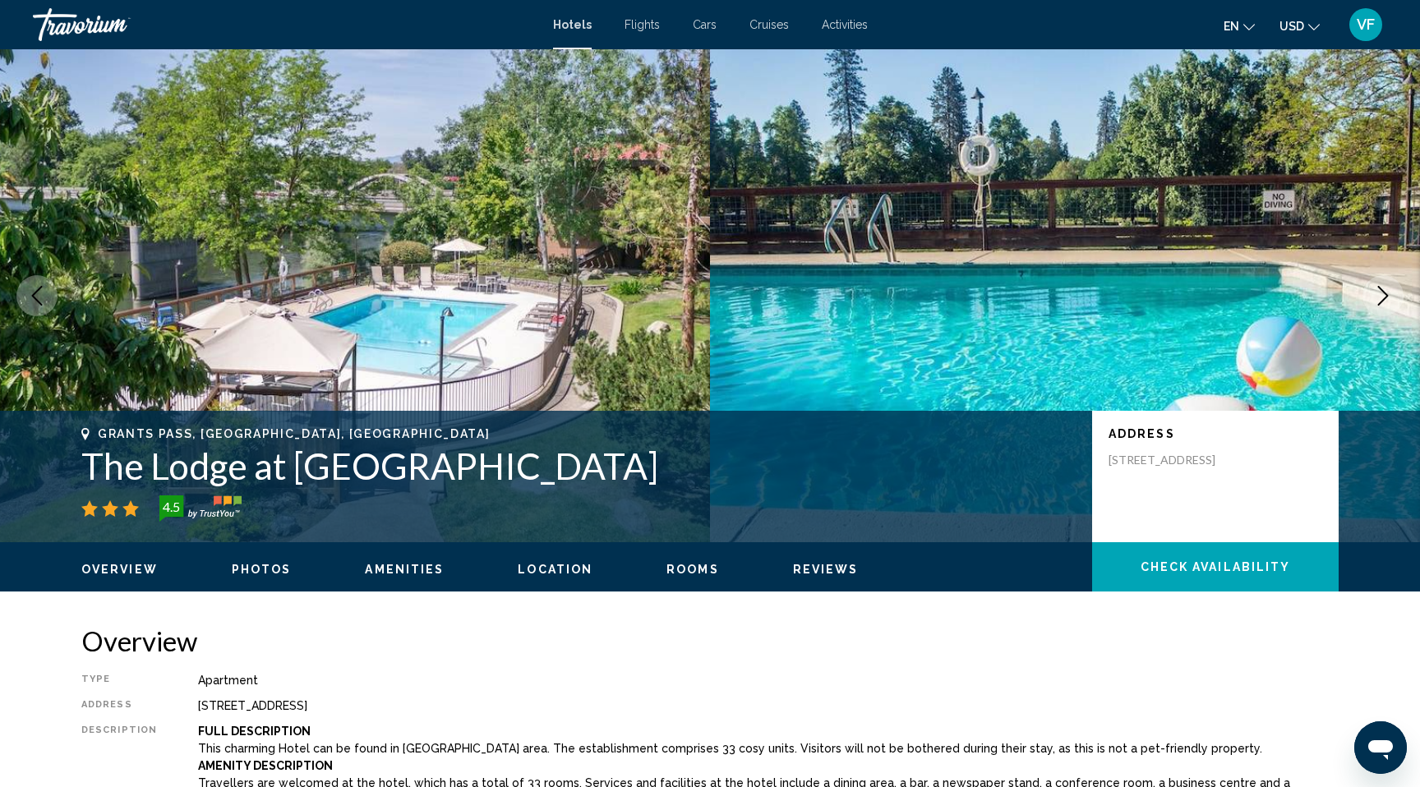
click at [1386, 297] on icon "Next image" at bounding box center [1383, 296] width 11 height 20
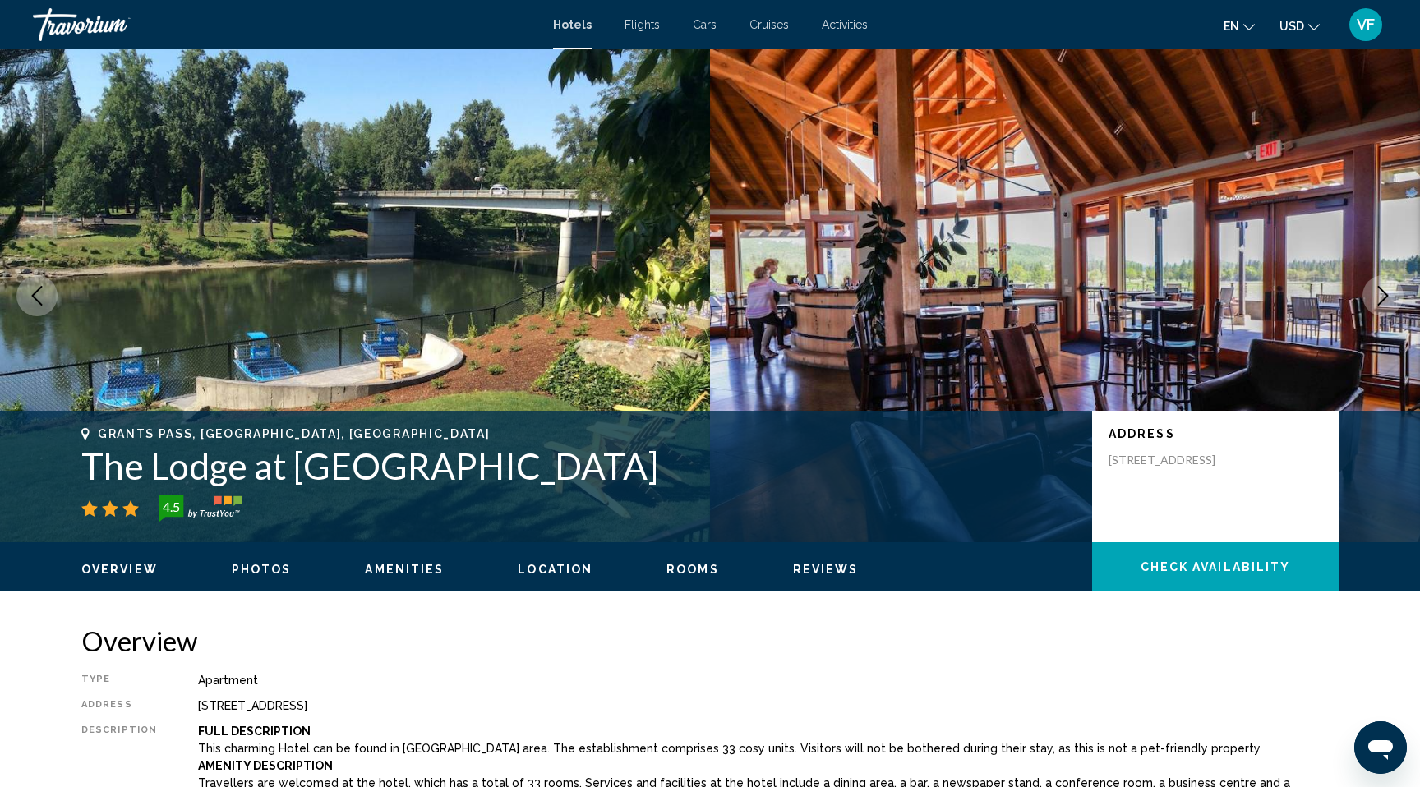
click at [1386, 297] on icon "Next image" at bounding box center [1383, 296] width 11 height 20
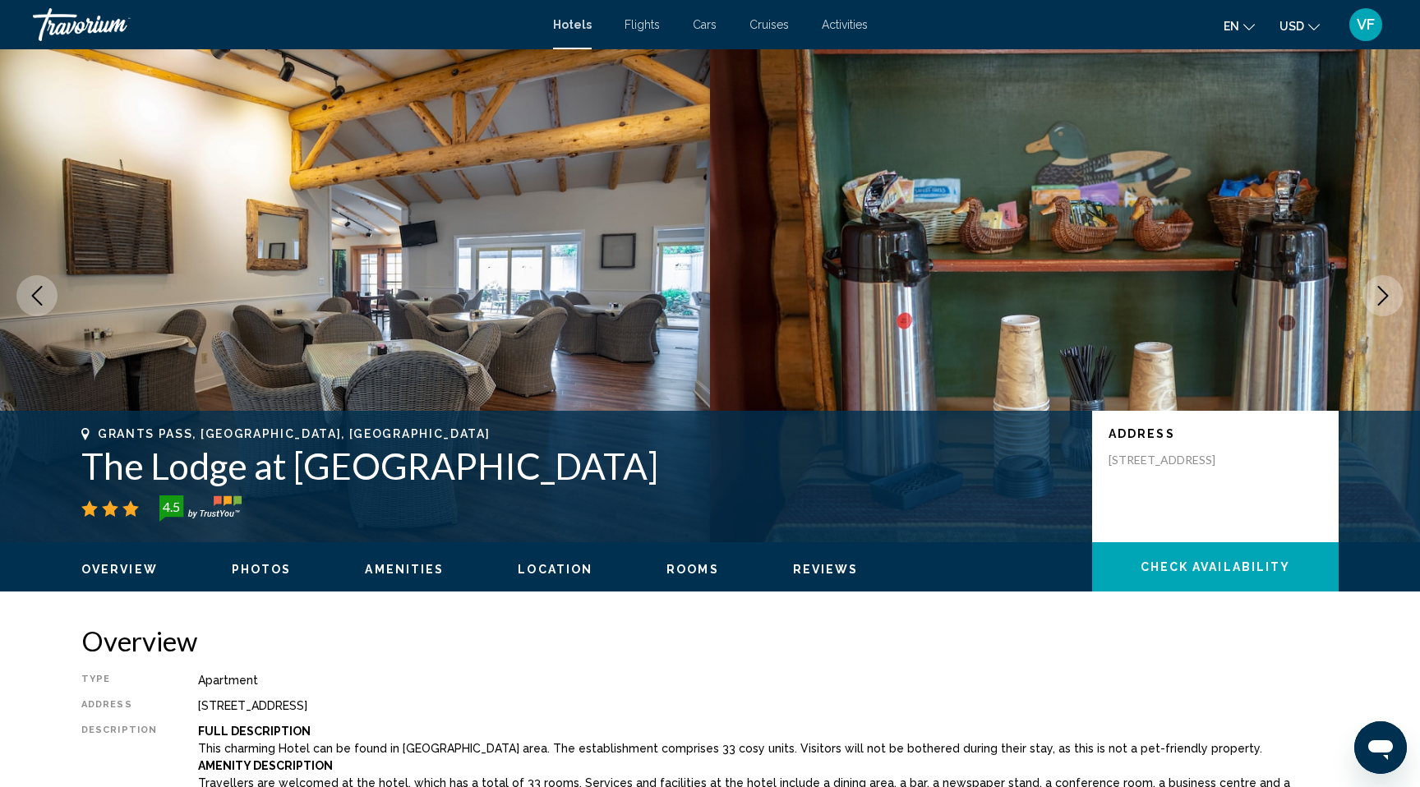
click at [1386, 297] on icon "Next image" at bounding box center [1383, 296] width 11 height 20
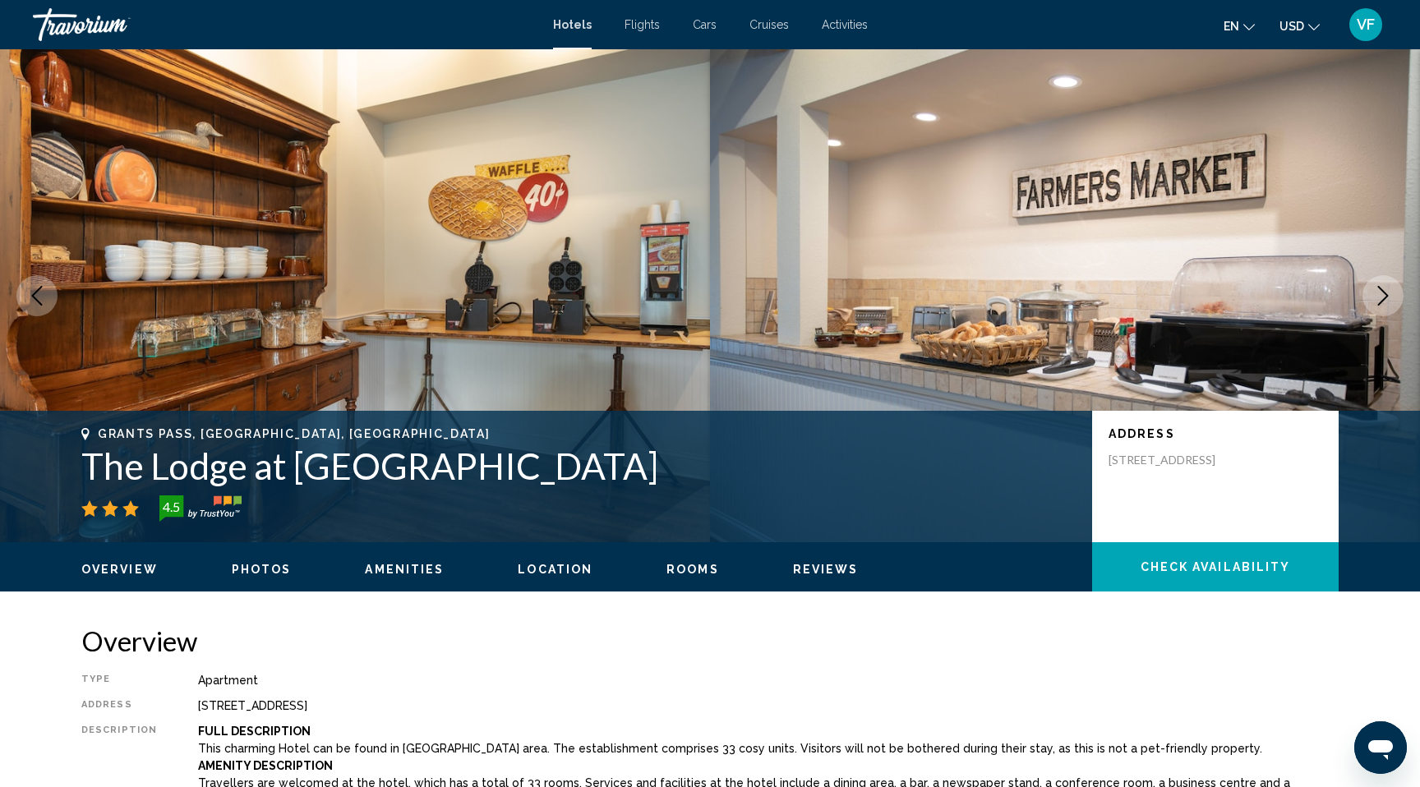
click at [1386, 297] on icon "Next image" at bounding box center [1383, 296] width 11 height 20
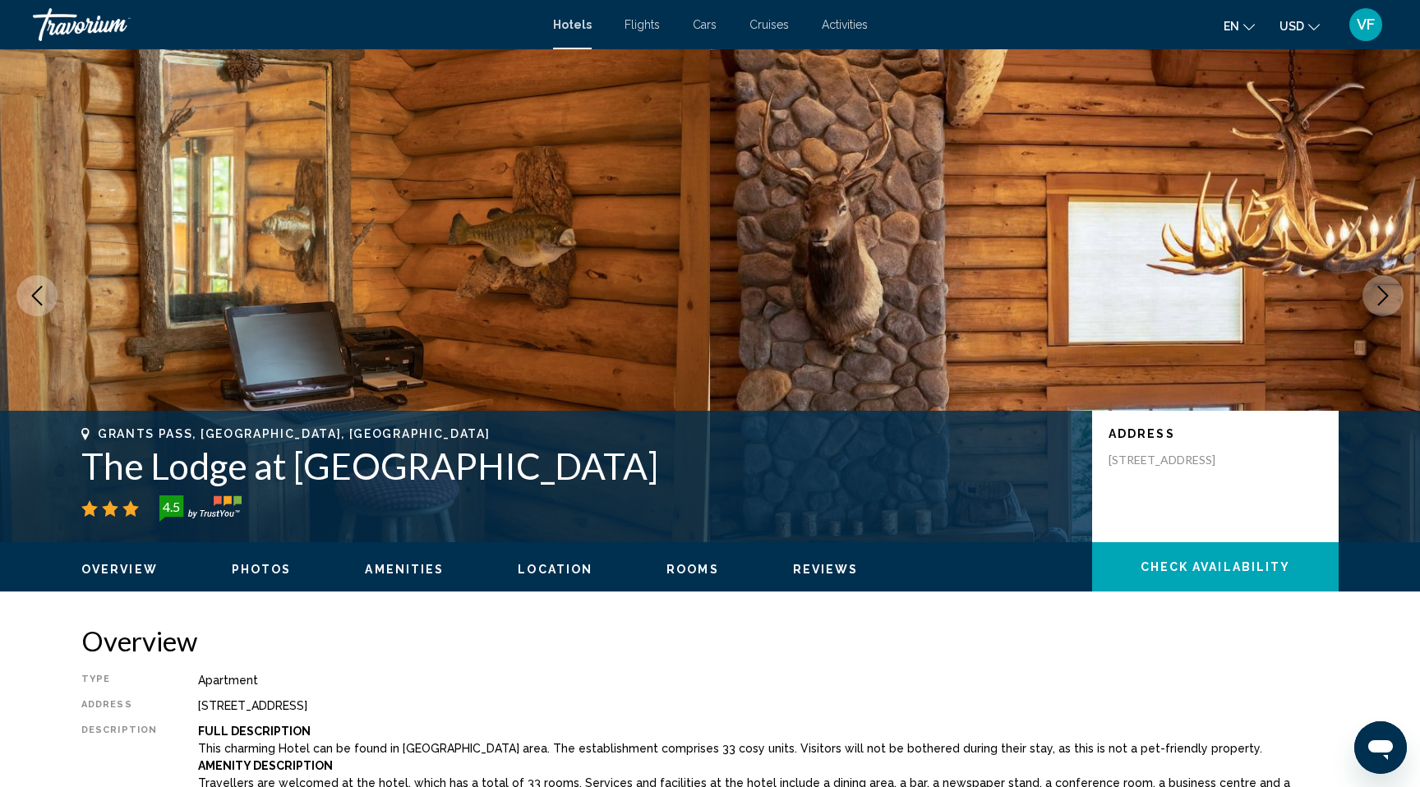
click at [1386, 297] on icon "Next image" at bounding box center [1383, 296] width 11 height 20
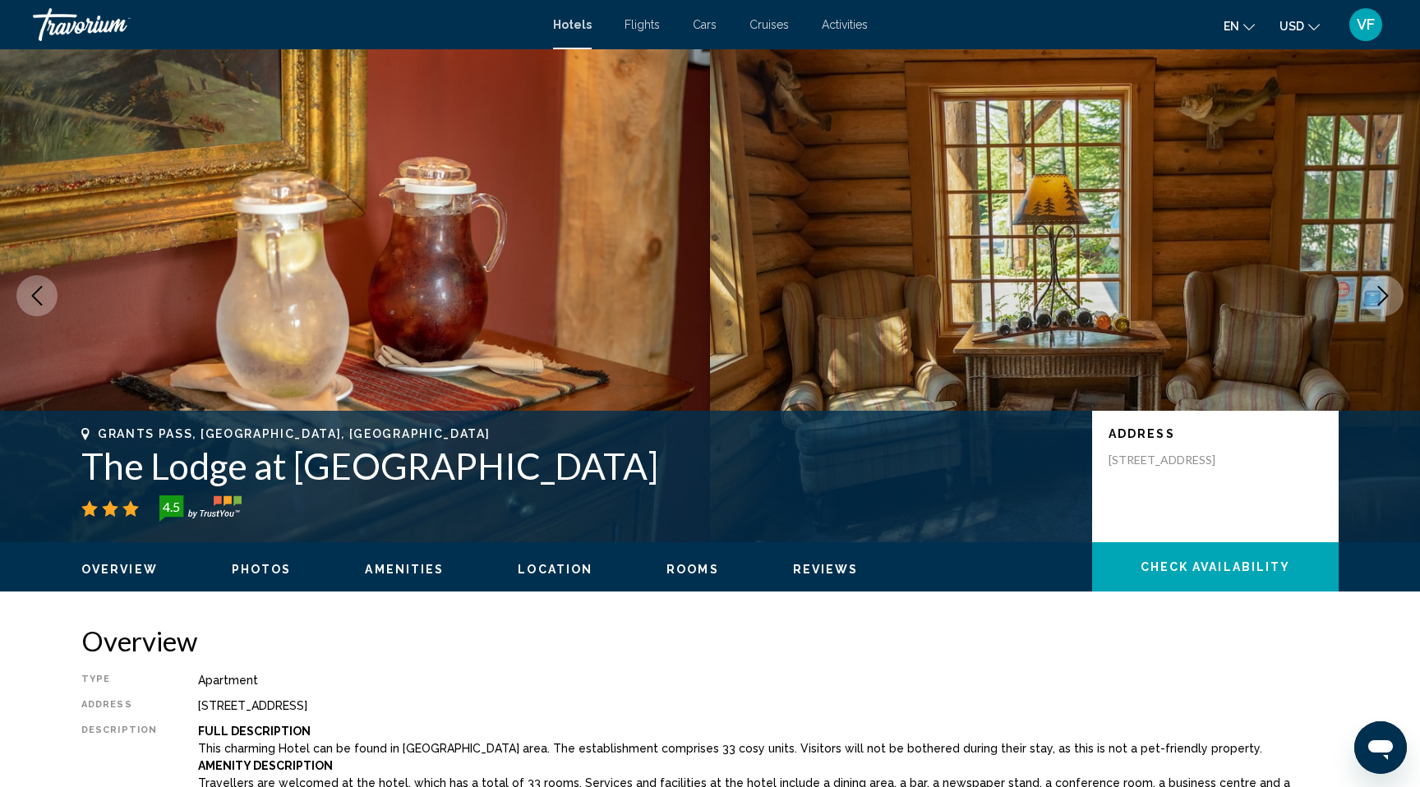
click at [1386, 297] on icon "Next image" at bounding box center [1383, 296] width 11 height 20
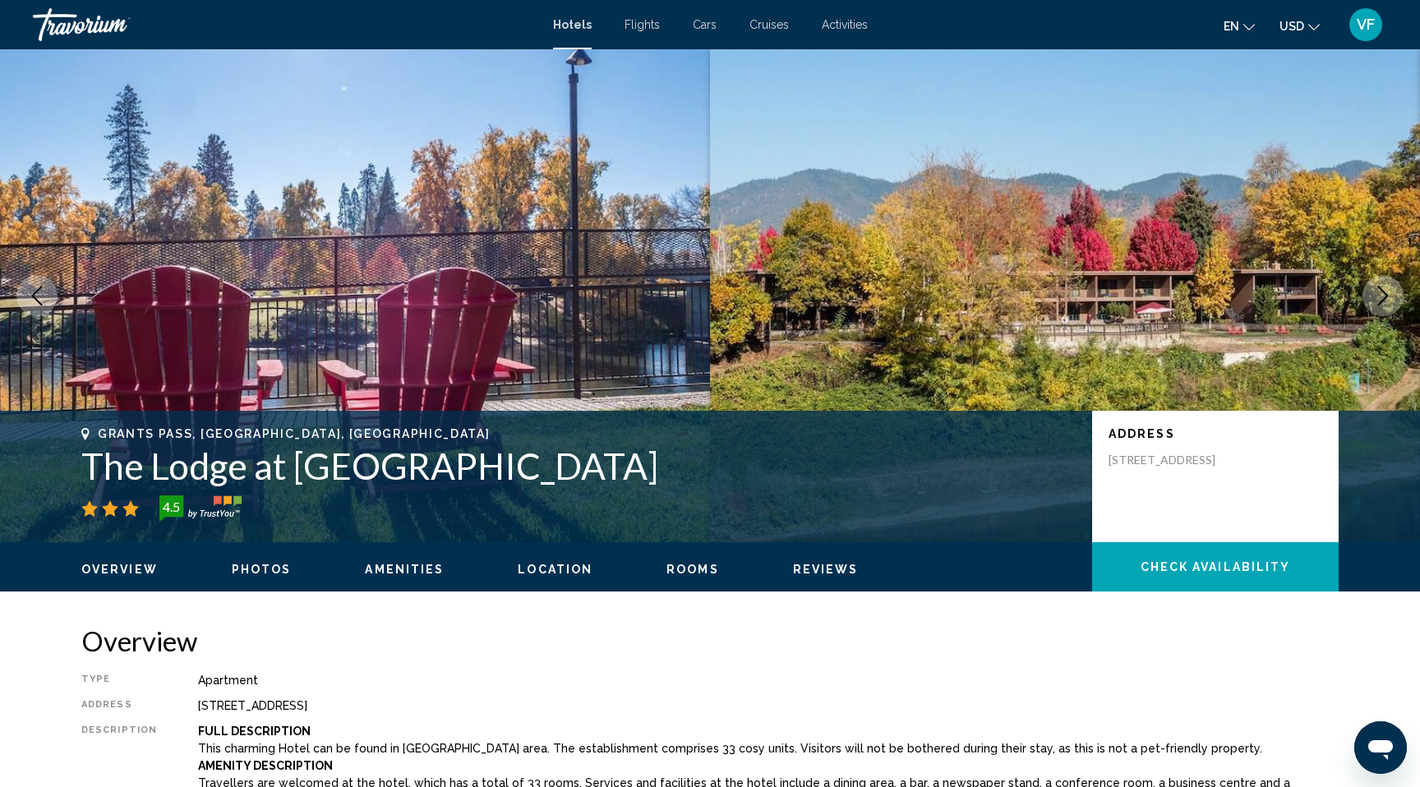
click at [1386, 297] on icon "Next image" at bounding box center [1383, 296] width 11 height 20
